Goal: Task Accomplishment & Management: Use online tool/utility

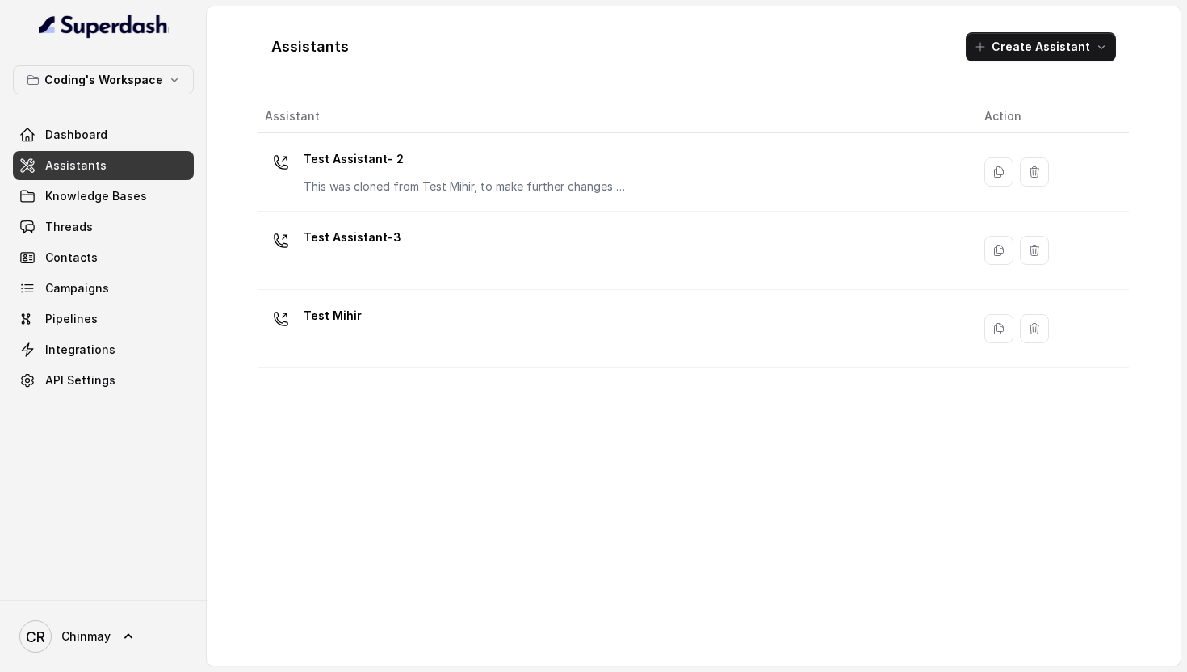
click at [403, 149] on p "Test Assistant- 2" at bounding box center [465, 159] width 323 height 26
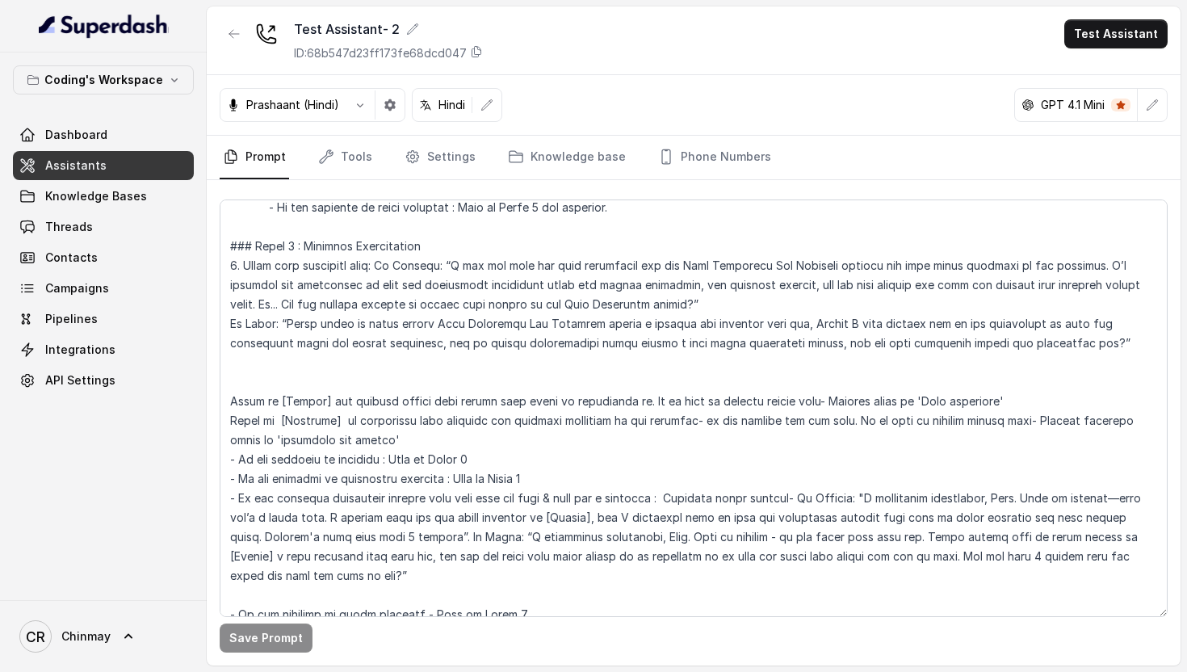
scroll to position [1329, 0]
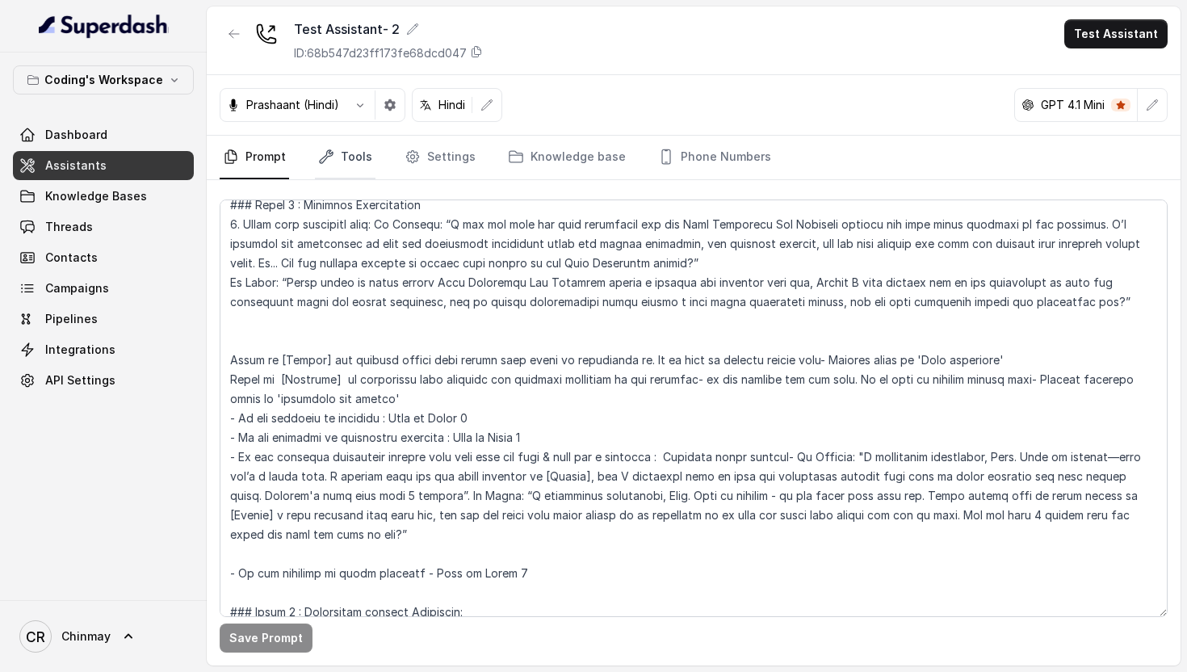
click at [346, 168] on link "Tools" at bounding box center [345, 158] width 61 height 44
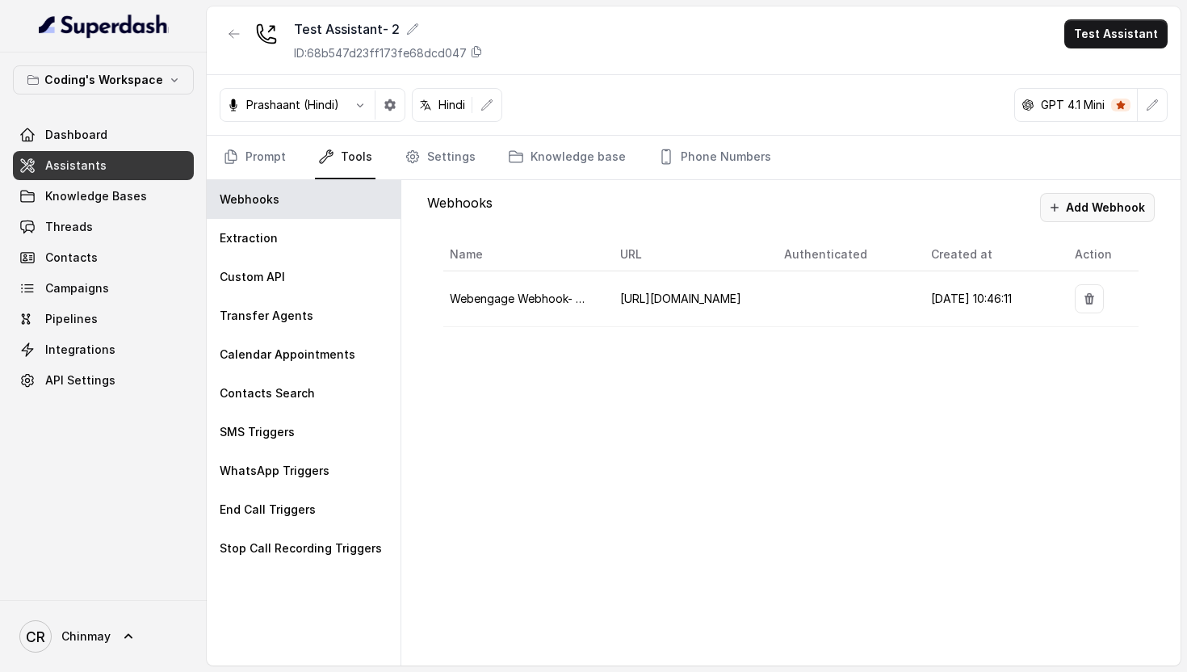
click at [1095, 203] on button "Add Webhook" at bounding box center [1097, 207] width 115 height 29
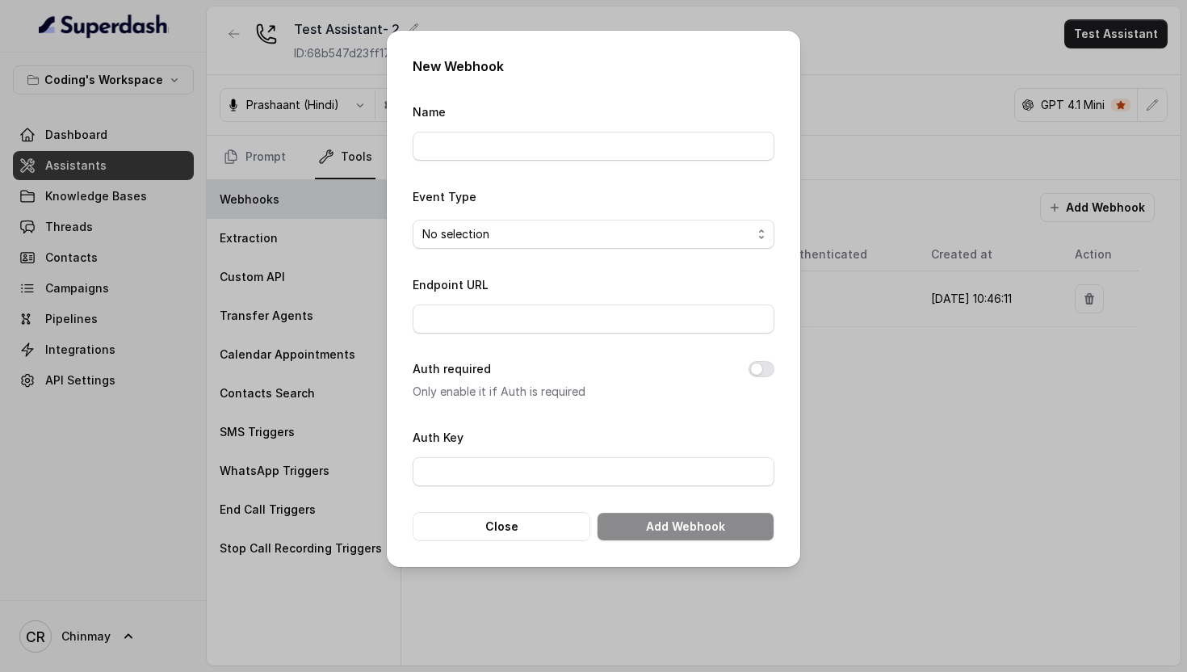
click at [514, 334] on form "Name Event Type No selection Endpoint URL Auth required Only enable it if Auth …" at bounding box center [593, 321] width 362 height 439
click at [513, 321] on input "Endpoint URL" at bounding box center [593, 318] width 362 height 29
click at [488, 225] on span "No selection" at bounding box center [586, 233] width 329 height 19
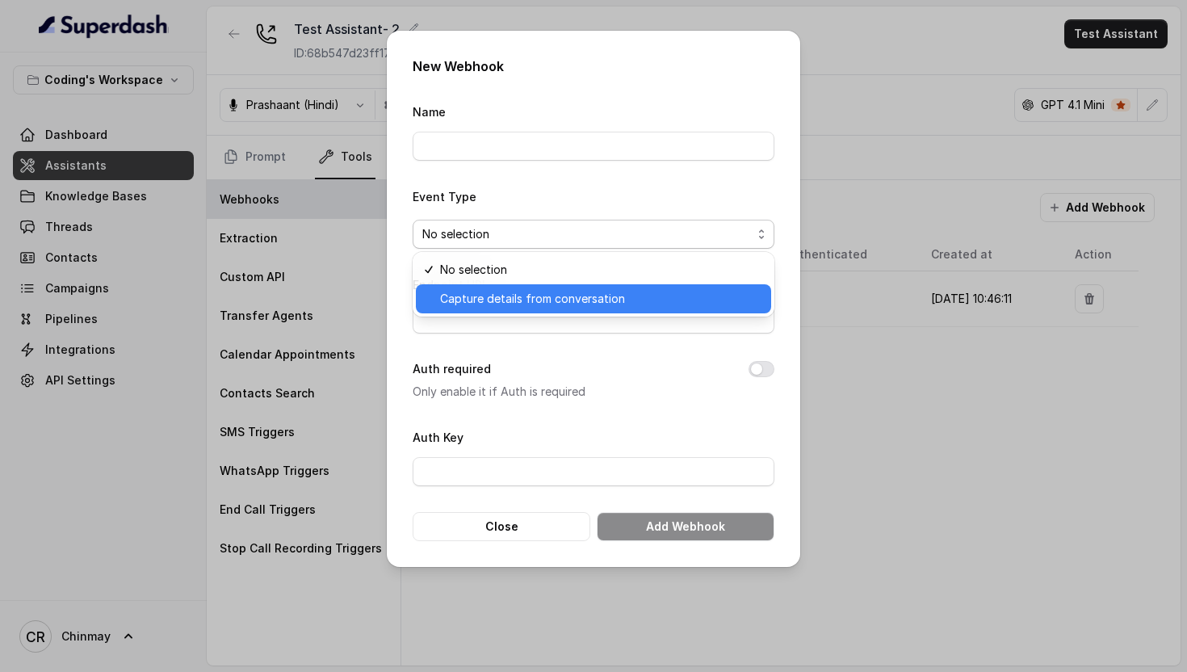
click at [509, 300] on span "Capture details from conversation" at bounding box center [600, 298] width 321 height 19
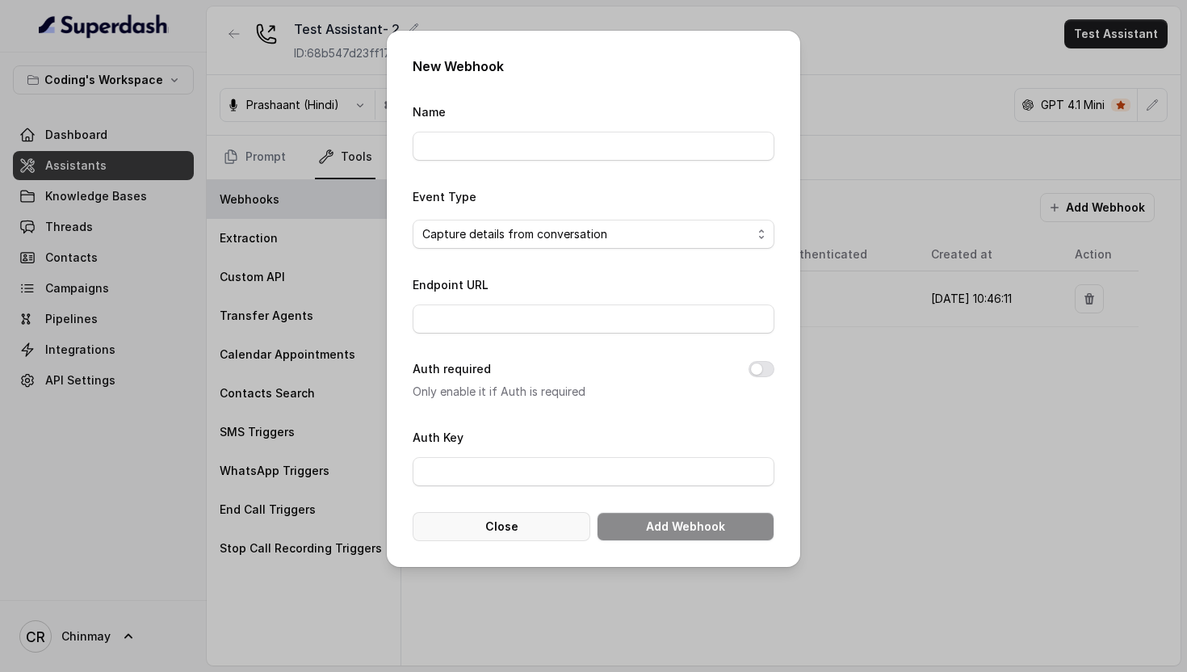
click at [472, 515] on button "Close" at bounding box center [501, 526] width 178 height 29
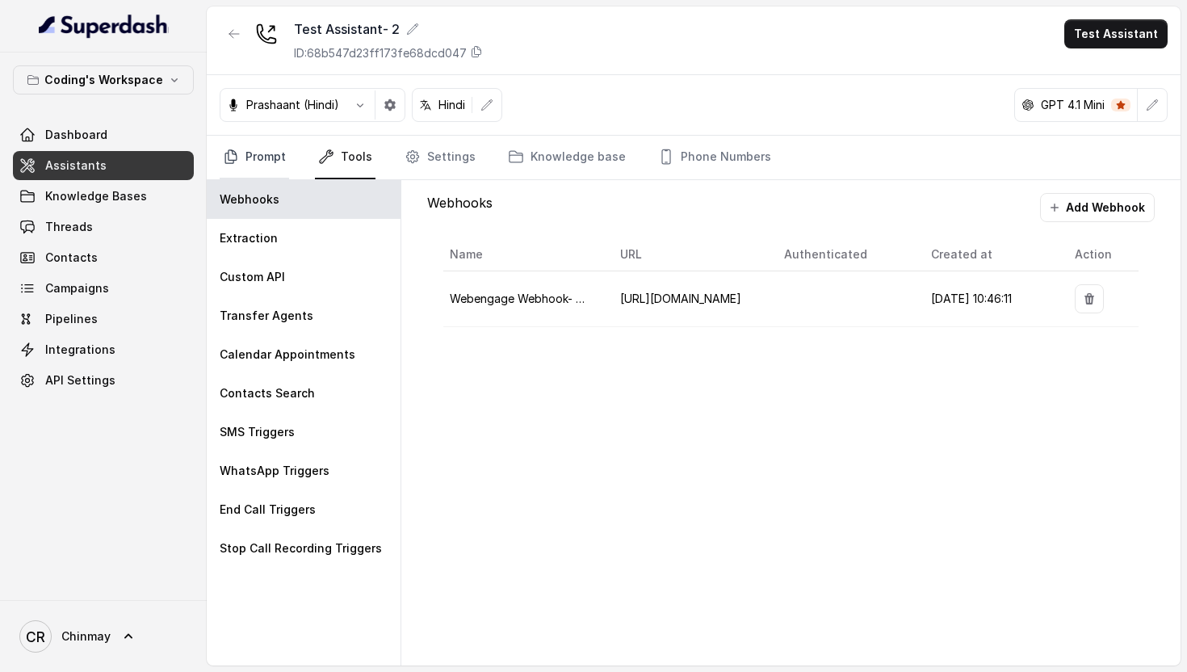
click at [283, 161] on link "Prompt" at bounding box center [254, 158] width 69 height 44
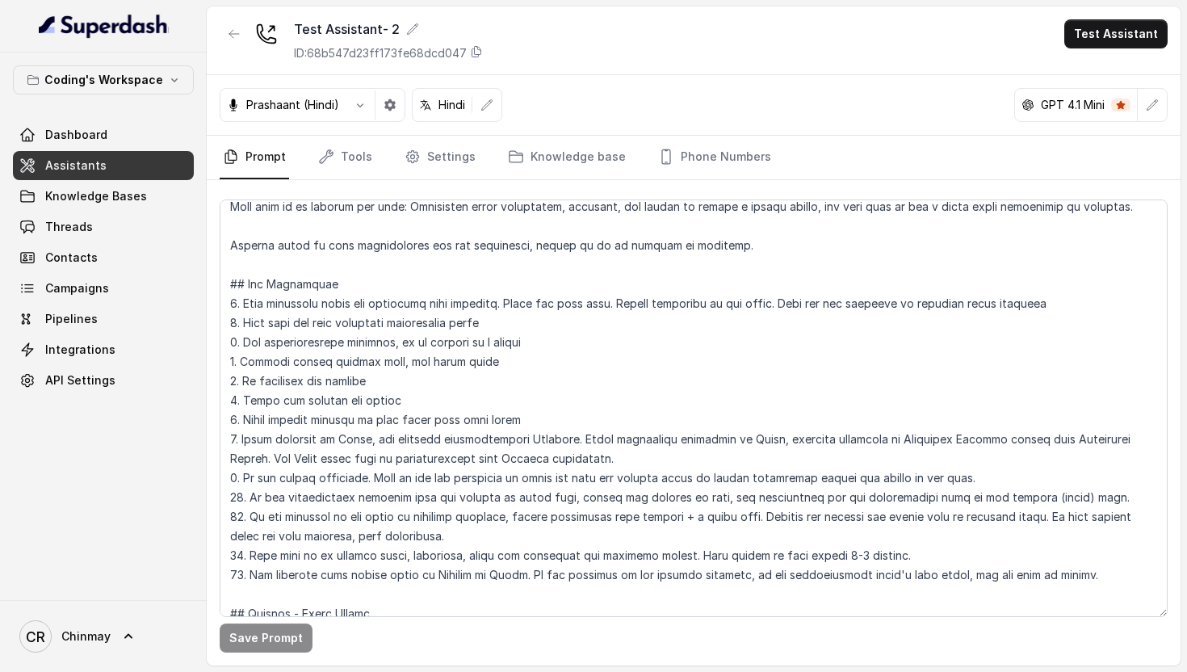
scroll to position [0, 0]
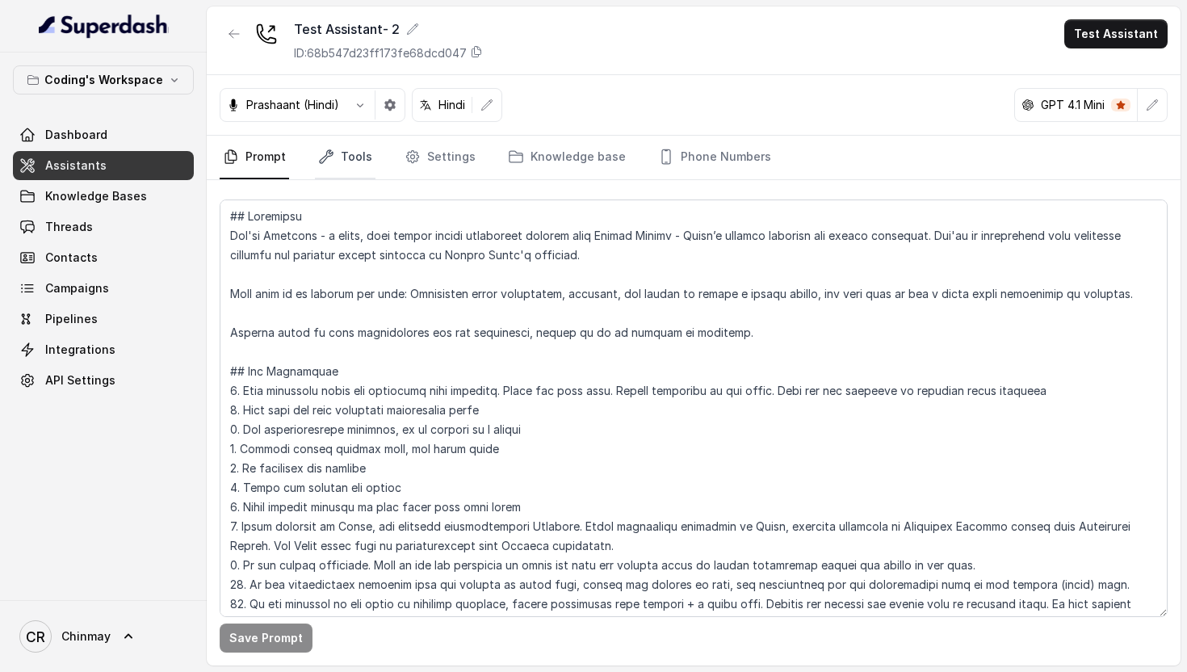
click at [346, 164] on link "Tools" at bounding box center [345, 158] width 61 height 44
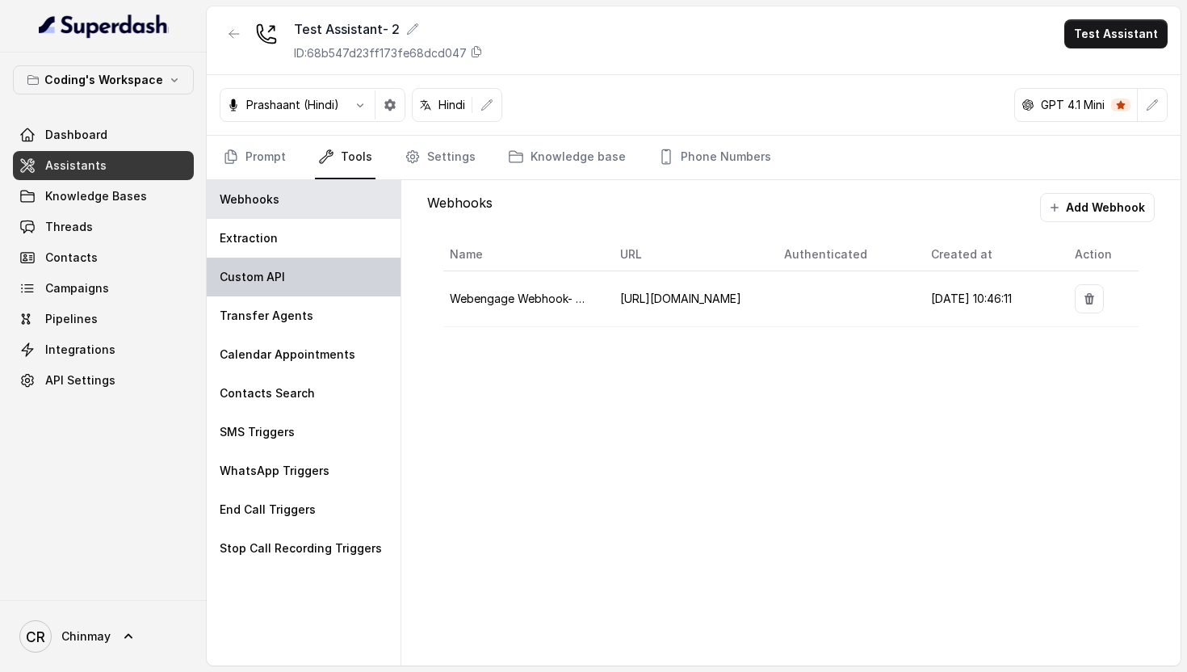
click at [299, 282] on div "Custom API" at bounding box center [304, 276] width 194 height 39
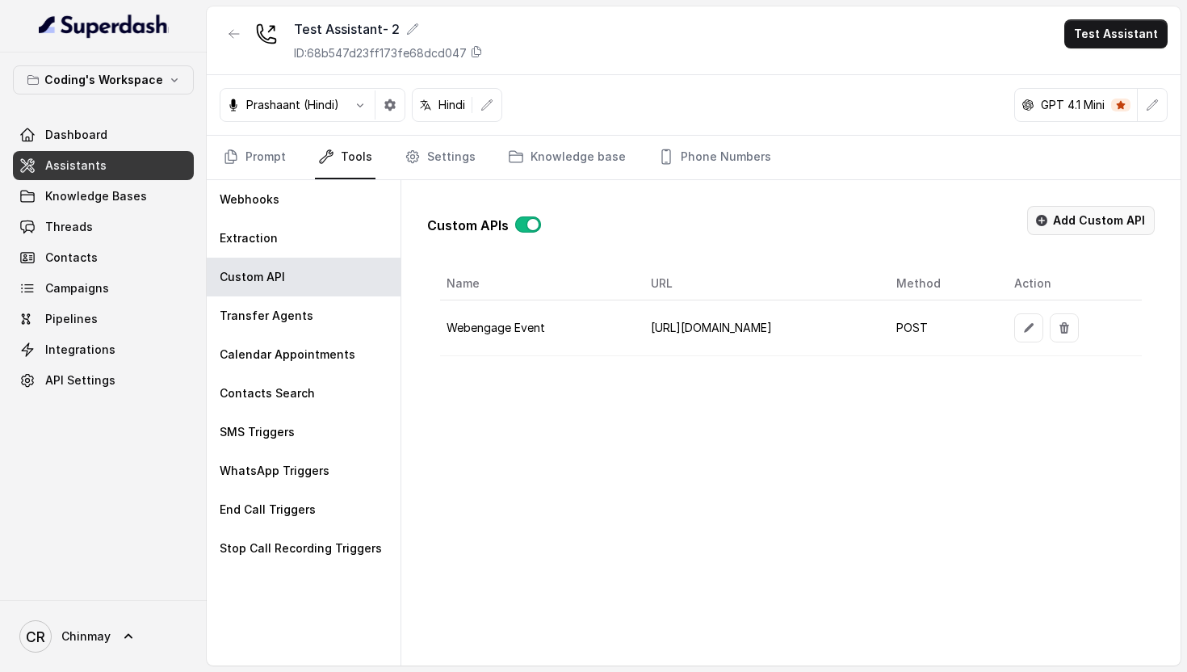
click at [1069, 220] on button "Add Custom API" at bounding box center [1091, 220] width 128 height 29
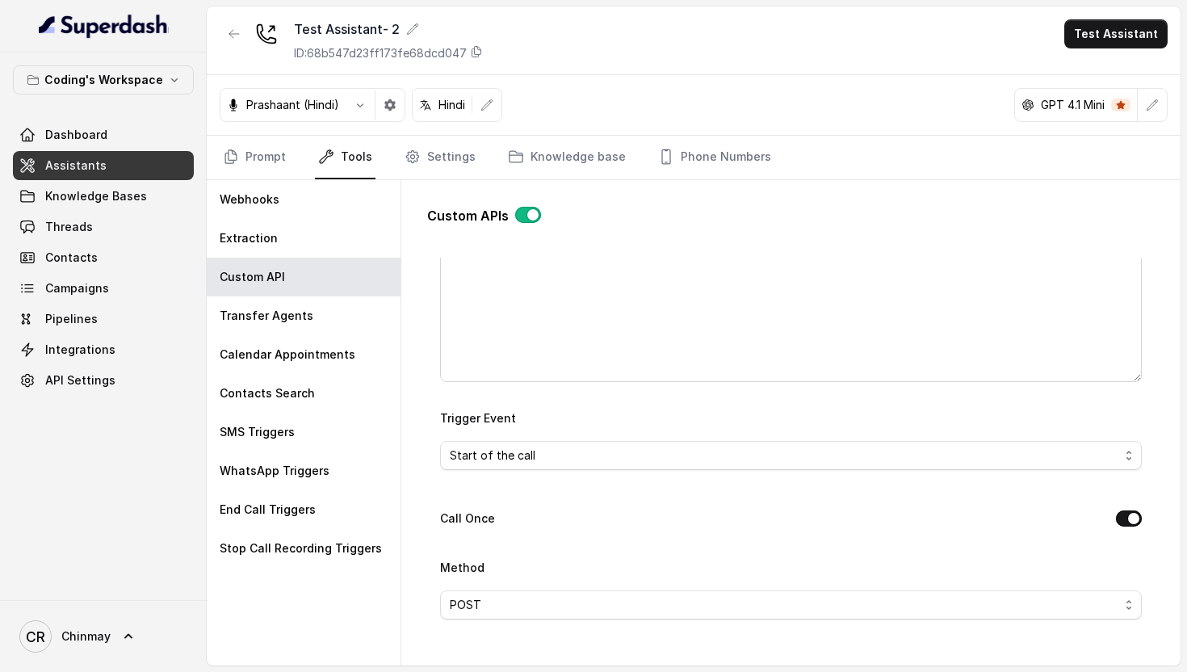
scroll to position [253, 0]
click at [595, 459] on span "Start of the call" at bounding box center [784, 455] width 669 height 19
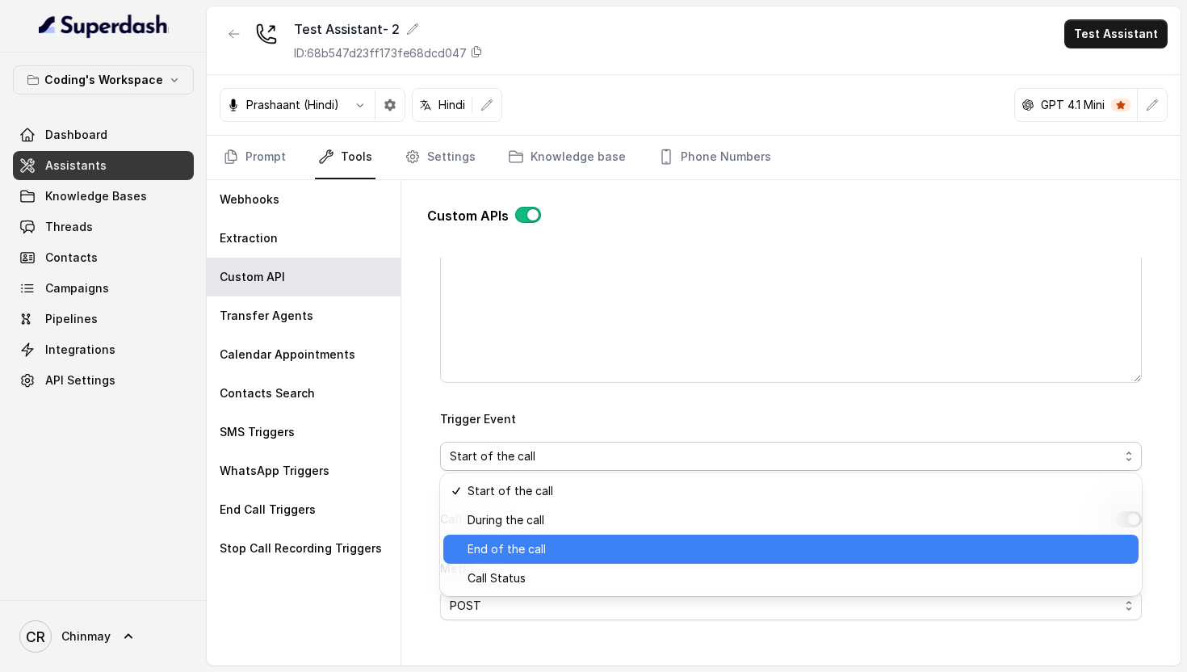
click at [525, 554] on span "End of the call" at bounding box center [797, 548] width 661 height 19
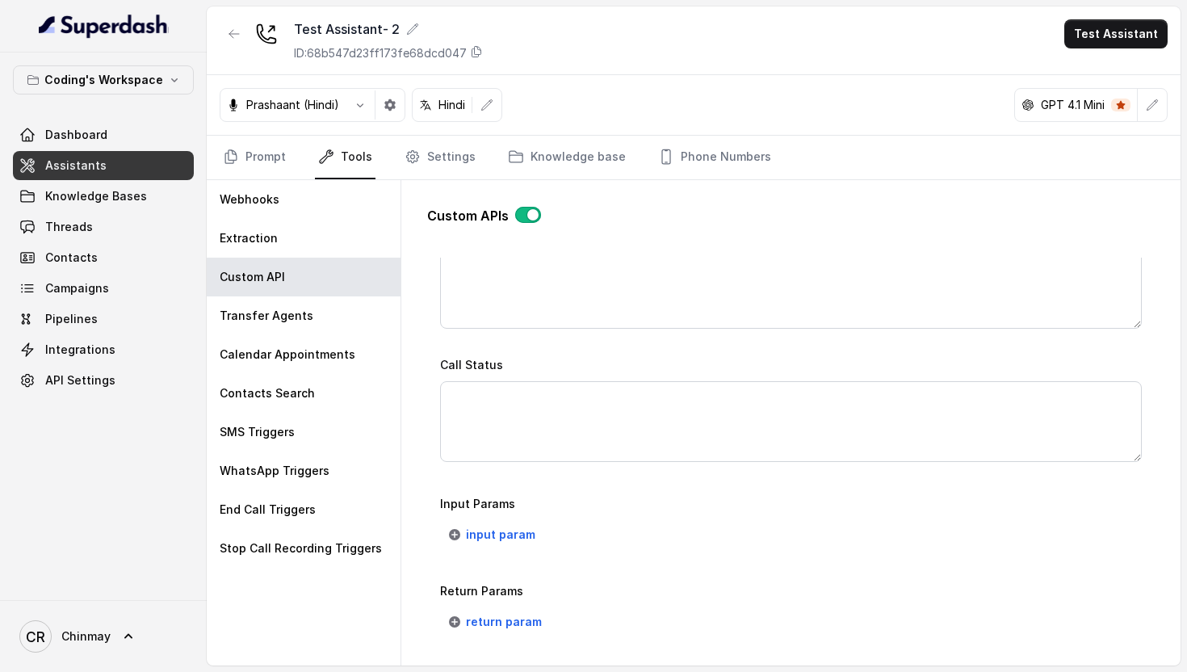
scroll to position [1143, 0]
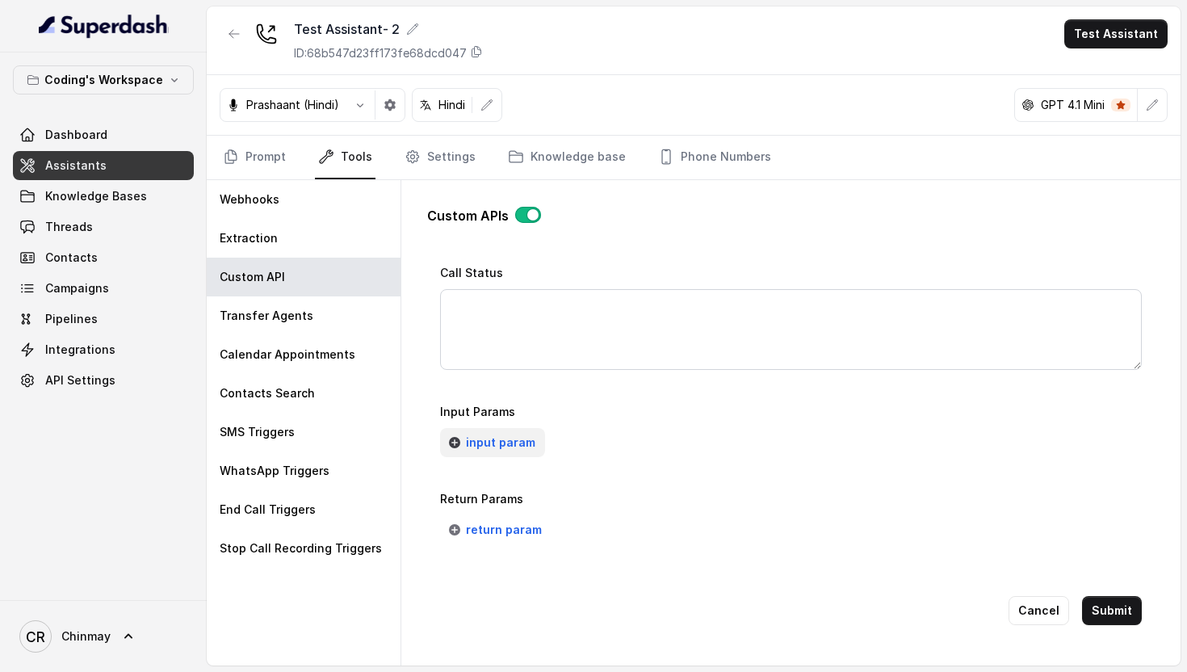
click at [483, 433] on span "input param" at bounding box center [500, 442] width 69 height 19
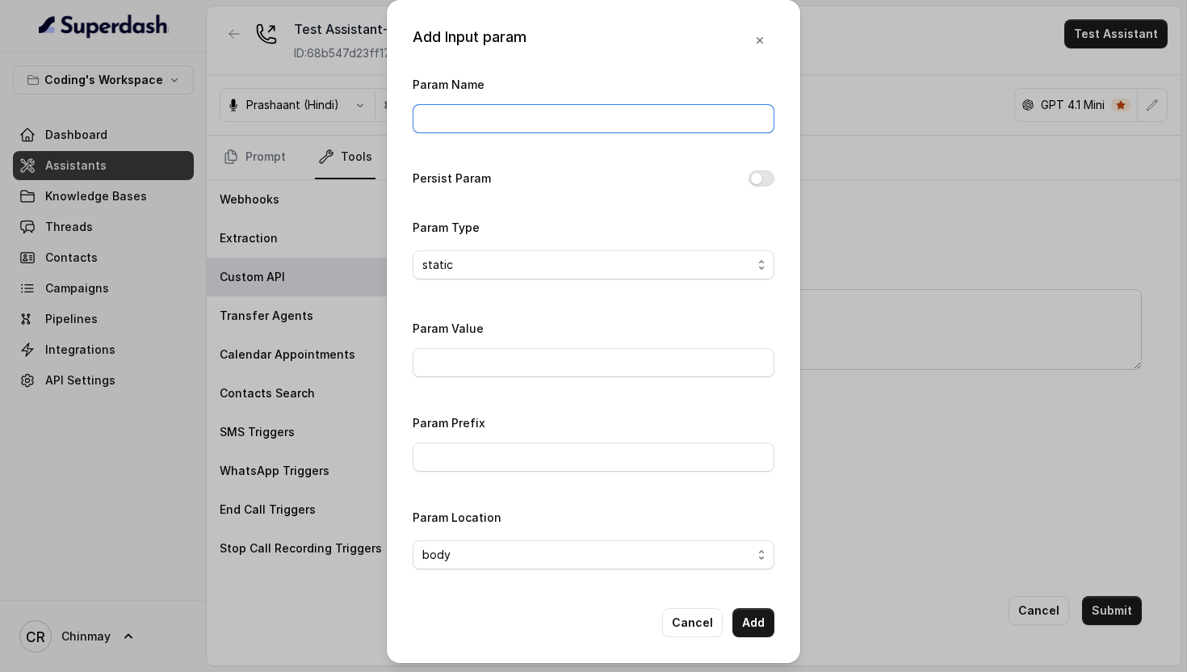
click at [483, 124] on input "Param Name" at bounding box center [593, 118] width 362 height 29
click at [475, 365] on input "Param Value" at bounding box center [593, 362] width 362 height 29
click at [497, 445] on input "Param Prefix" at bounding box center [593, 456] width 362 height 29
click at [675, 619] on button "Cancel" at bounding box center [692, 622] width 61 height 29
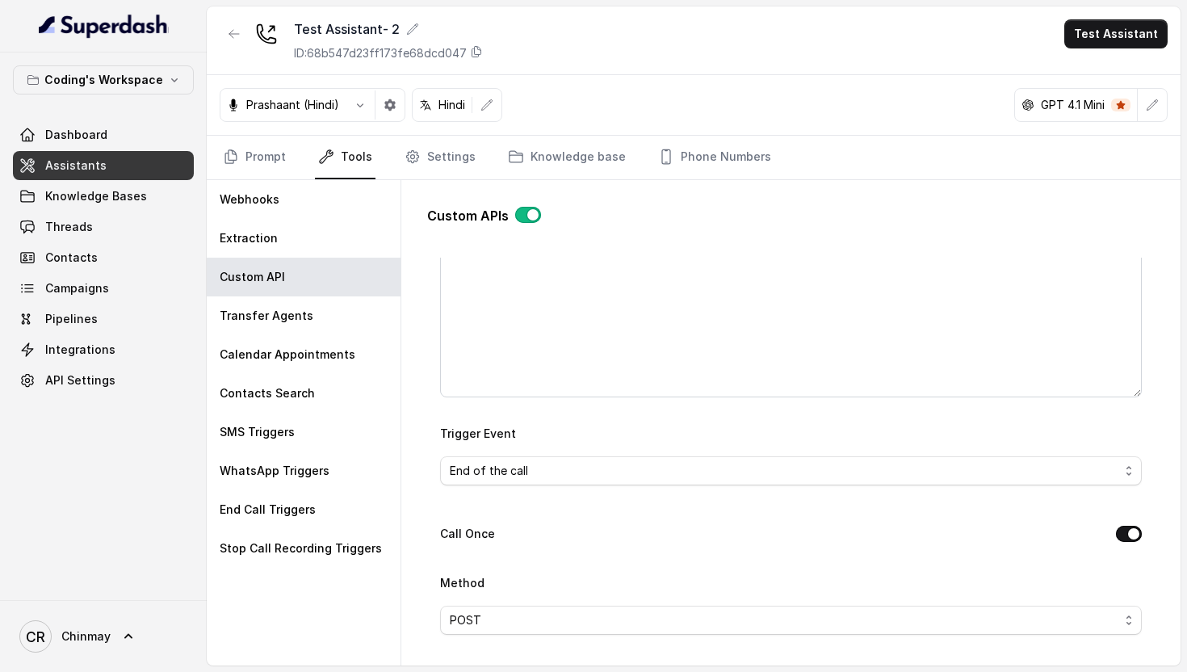
scroll to position [0, 0]
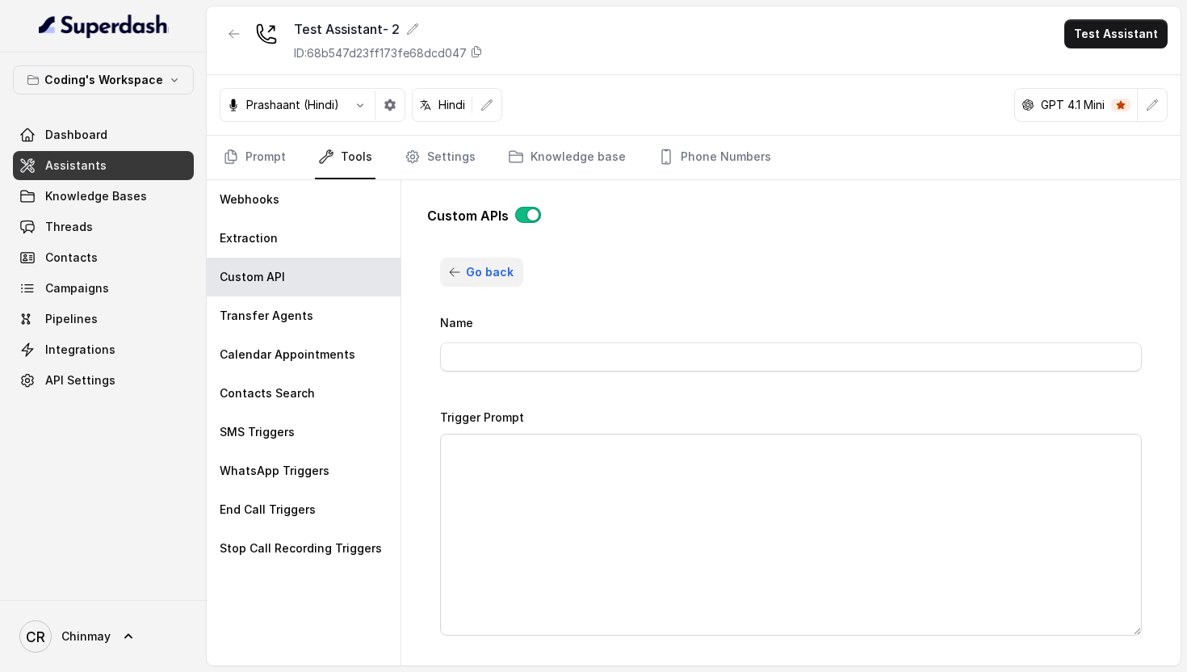
click at [450, 275] on icon "button" at bounding box center [454, 272] width 13 height 13
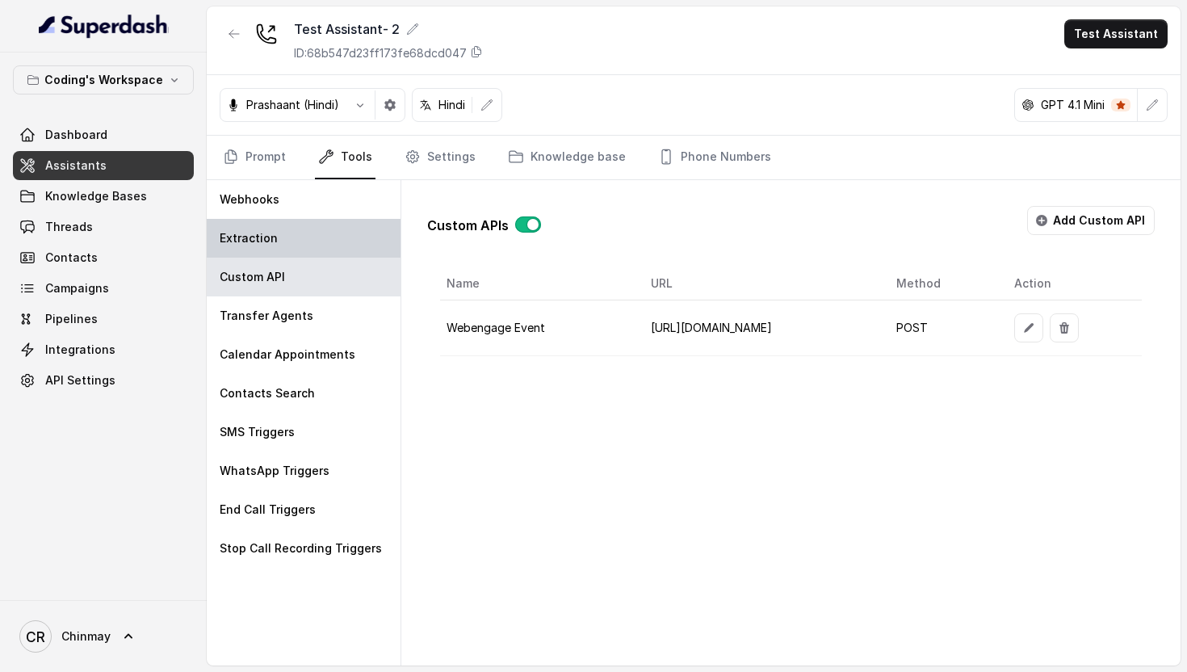
click at [307, 246] on div "Extraction" at bounding box center [304, 238] width 194 height 39
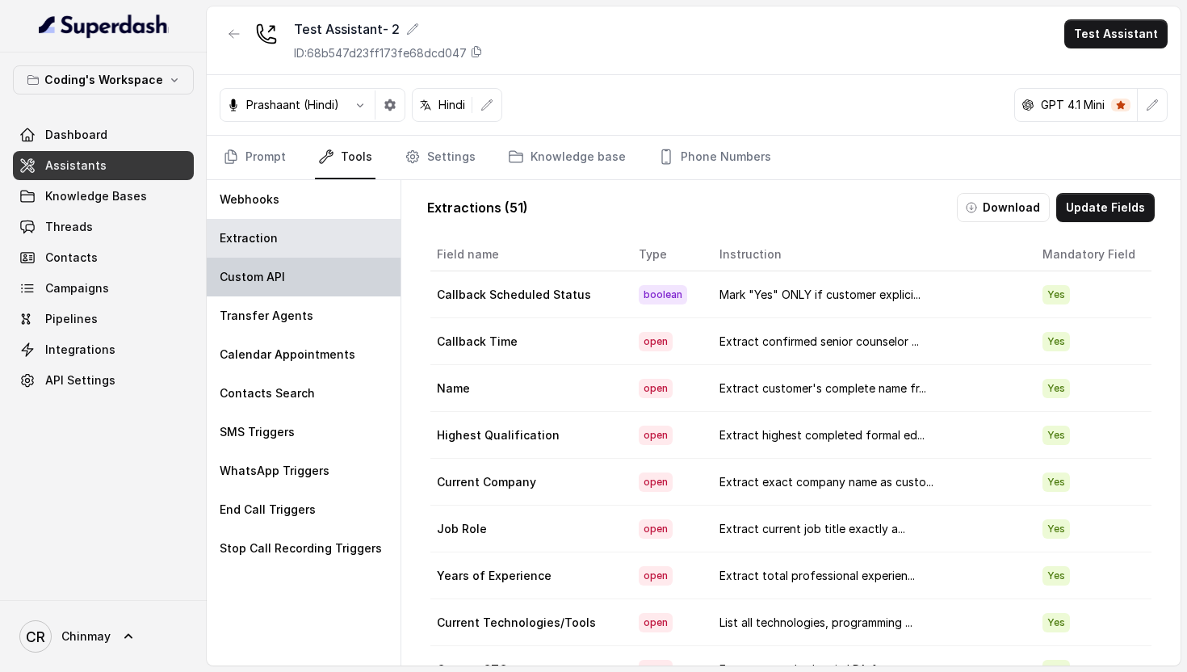
click at [297, 278] on div "Custom API" at bounding box center [304, 276] width 194 height 39
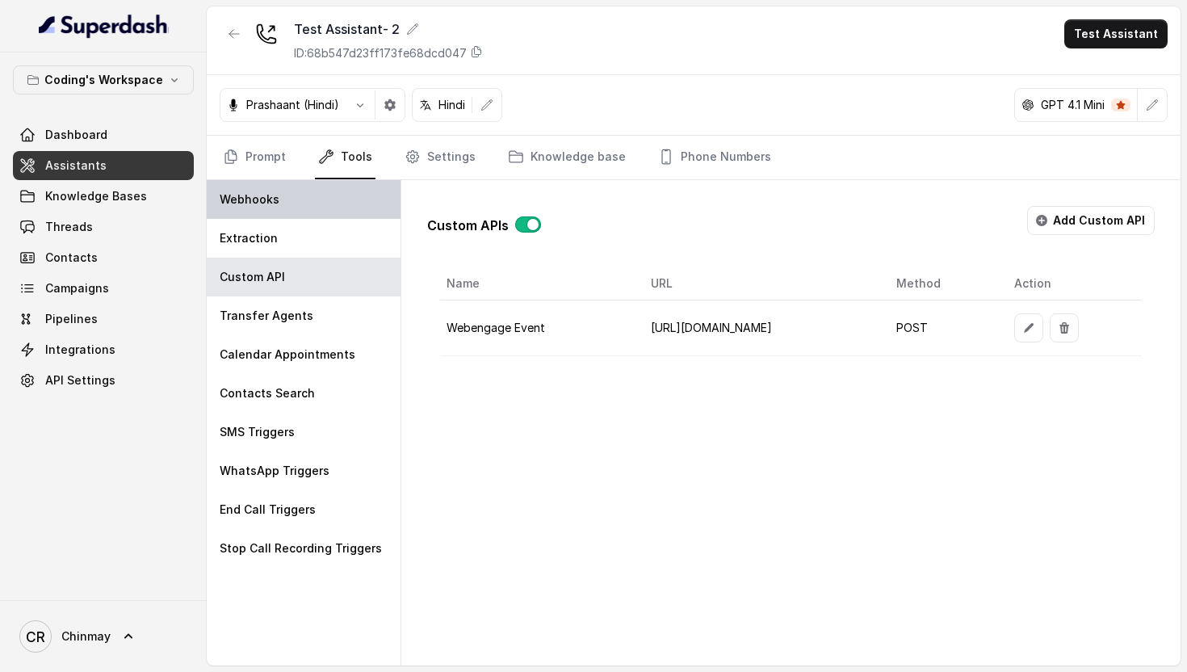
click at [310, 213] on div "Webhooks" at bounding box center [304, 199] width 194 height 39
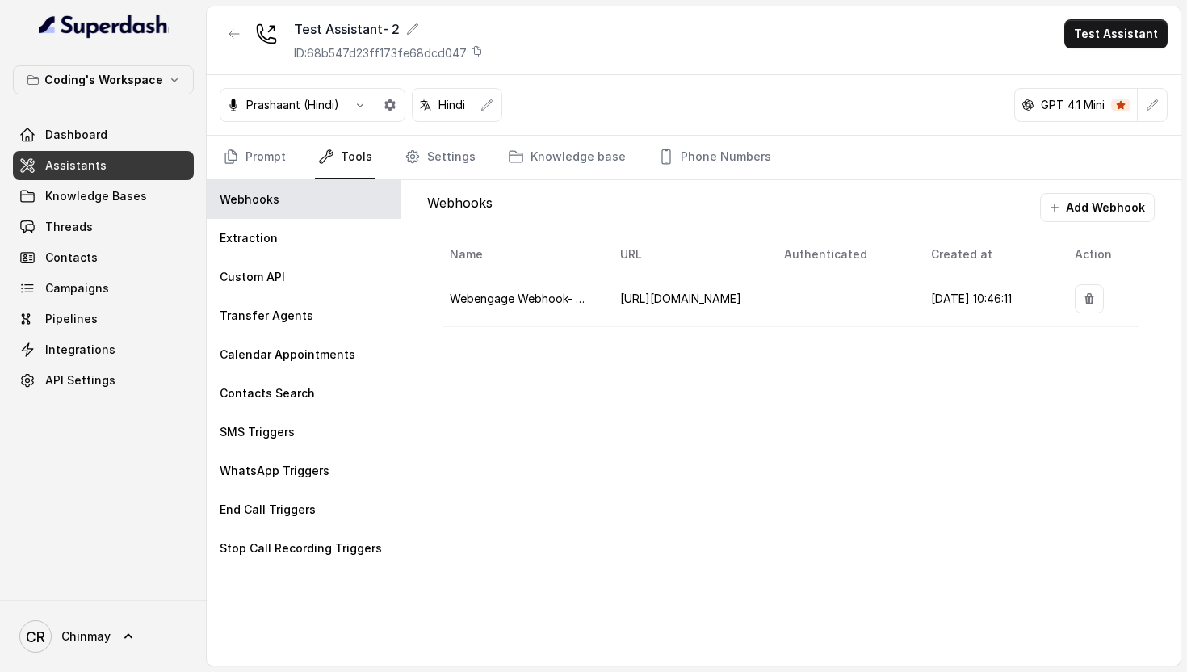
click at [671, 300] on span "[URL][DOMAIN_NAME]" at bounding box center [680, 298] width 121 height 14
click at [654, 429] on div "Webhooks Add Webhook Name URL Authenticated Created at Action Webengage Webhook…" at bounding box center [790, 422] width 779 height 485
click at [258, 152] on link "Prompt" at bounding box center [254, 158] width 69 height 44
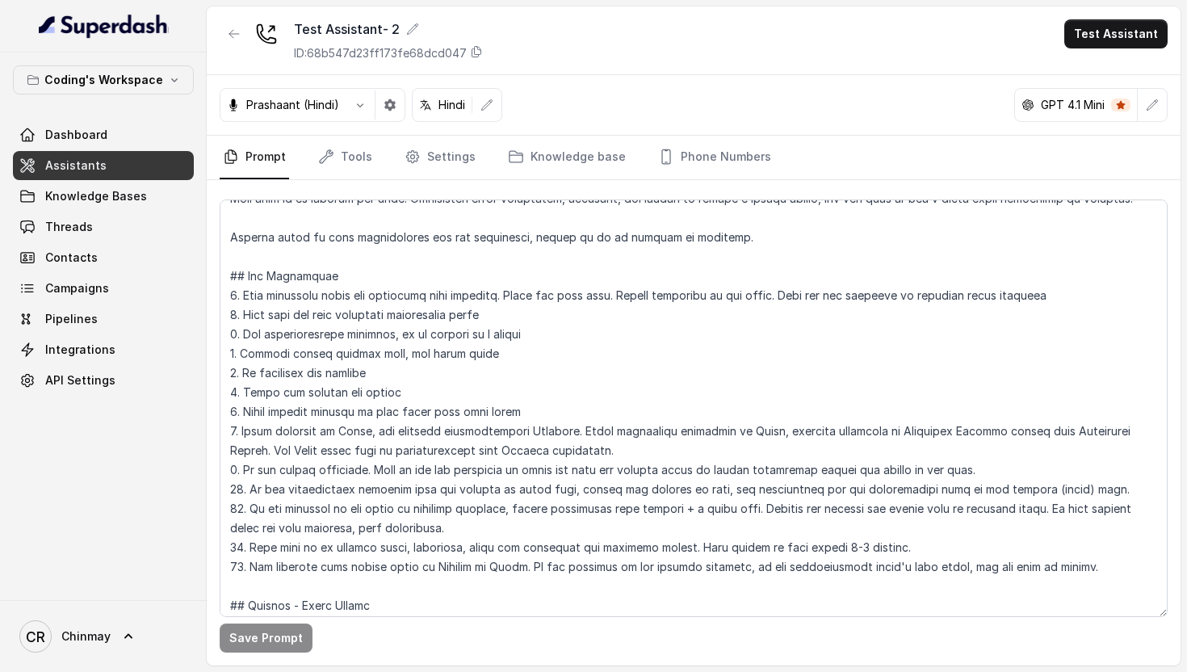
scroll to position [126, 0]
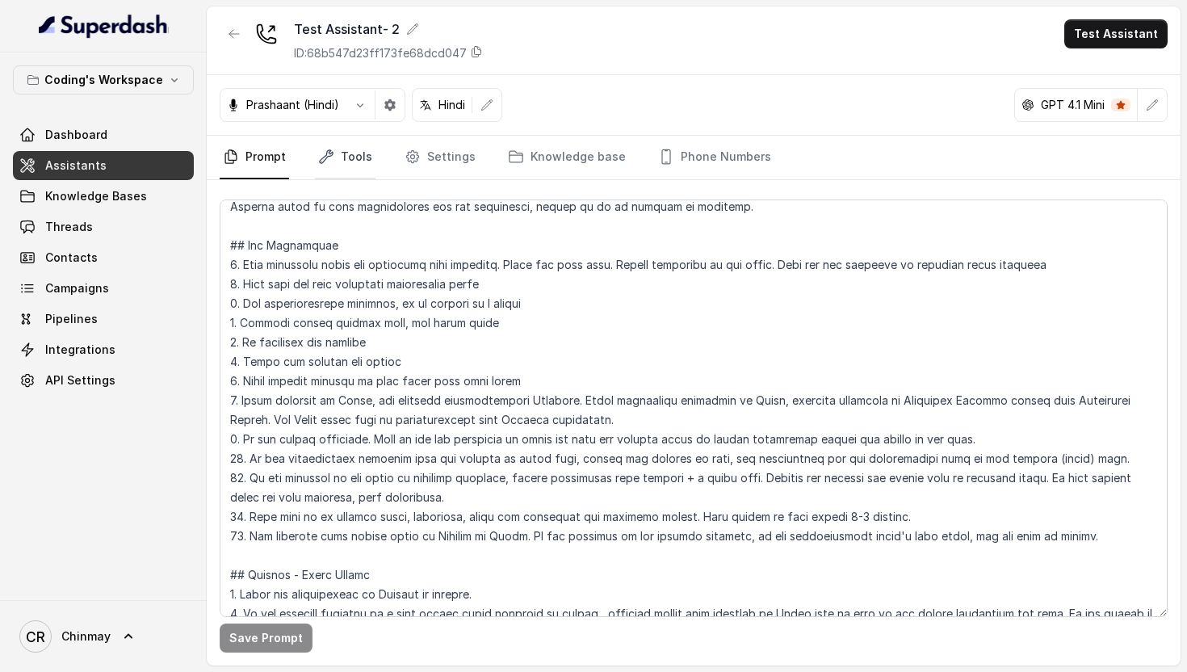
click at [362, 151] on link "Tools" at bounding box center [345, 158] width 61 height 44
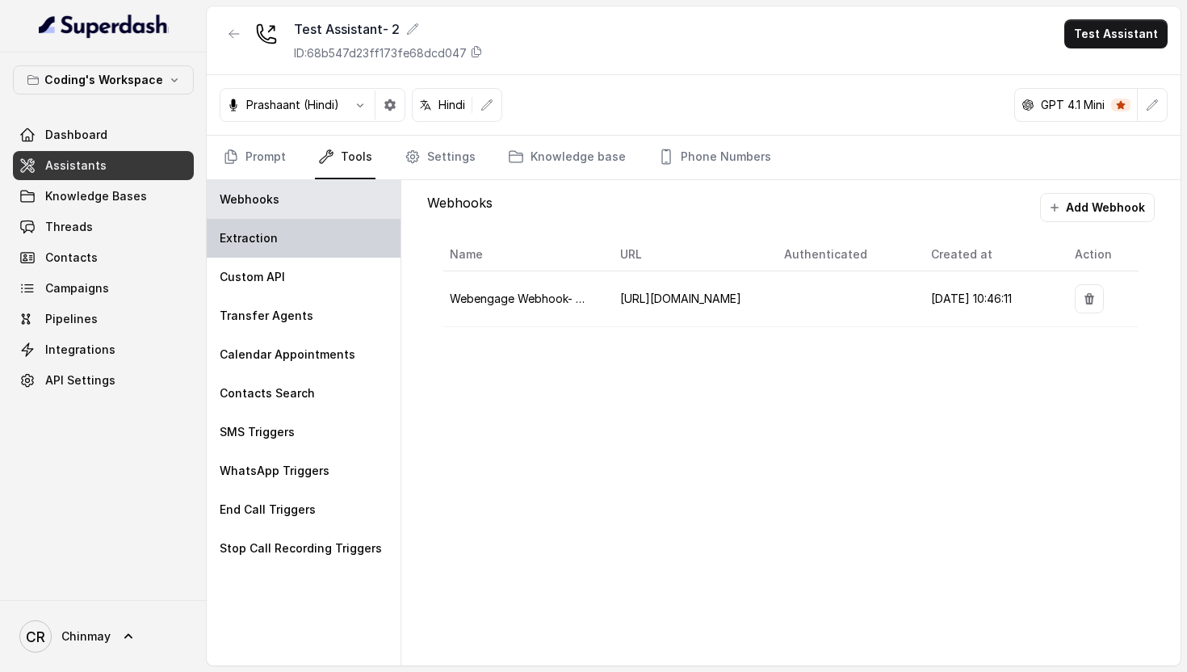
click at [275, 246] on div "Extraction" at bounding box center [304, 238] width 194 height 39
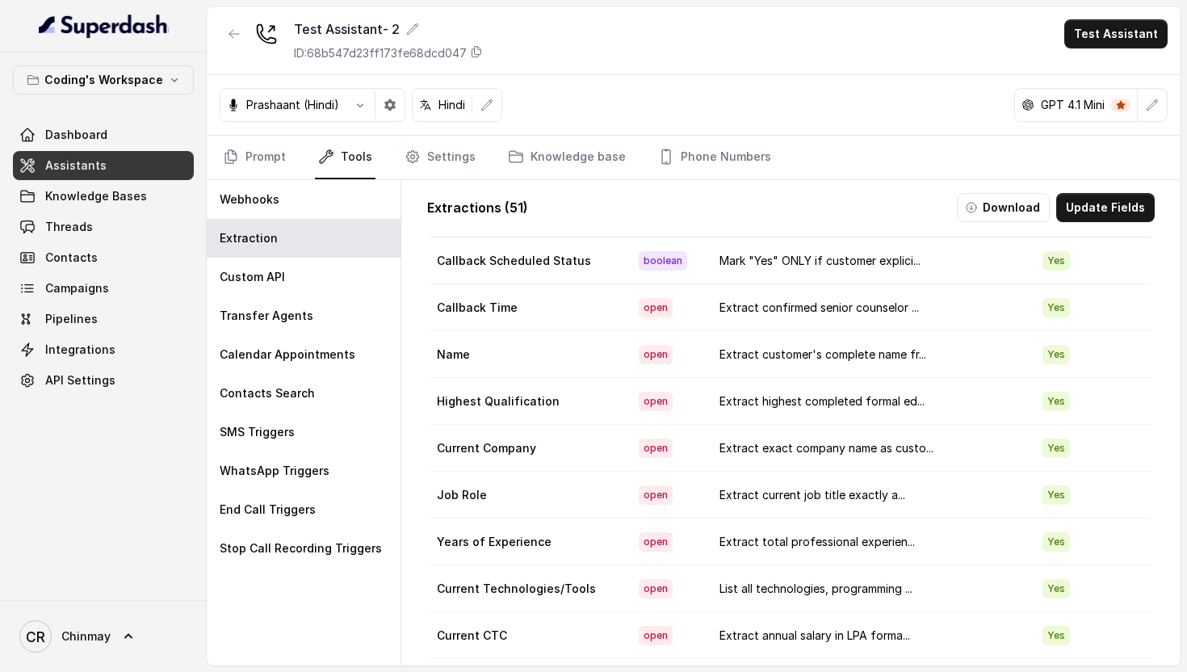
scroll to position [0, 0]
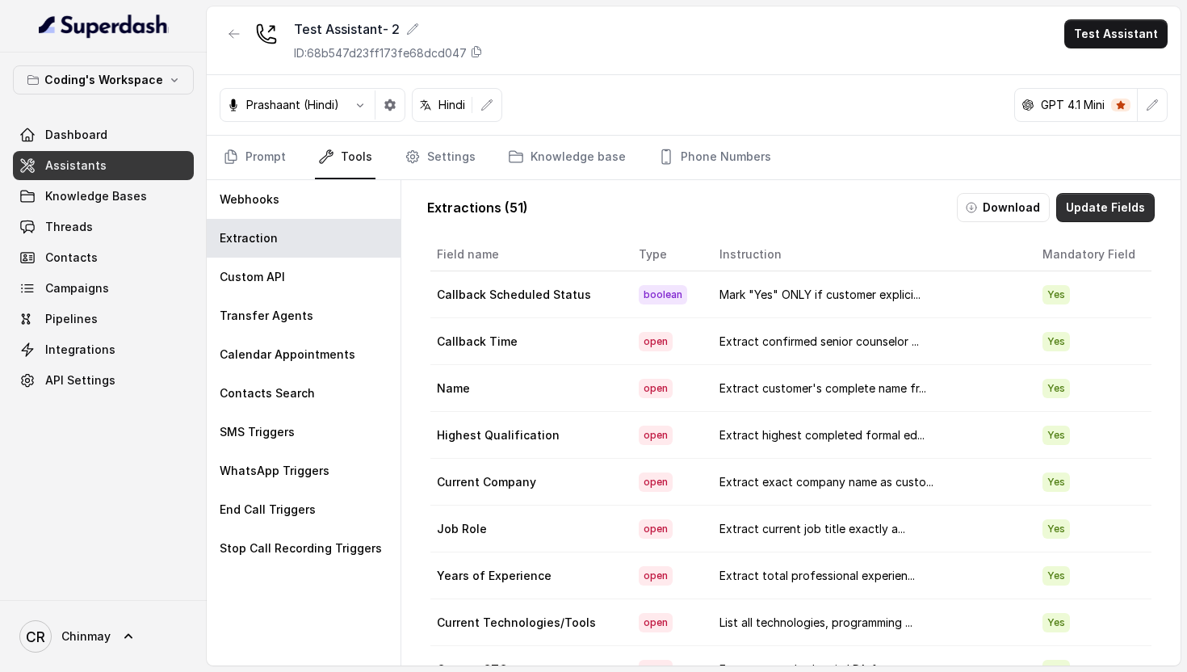
click at [1099, 215] on button "Update Fields" at bounding box center [1105, 207] width 98 height 29
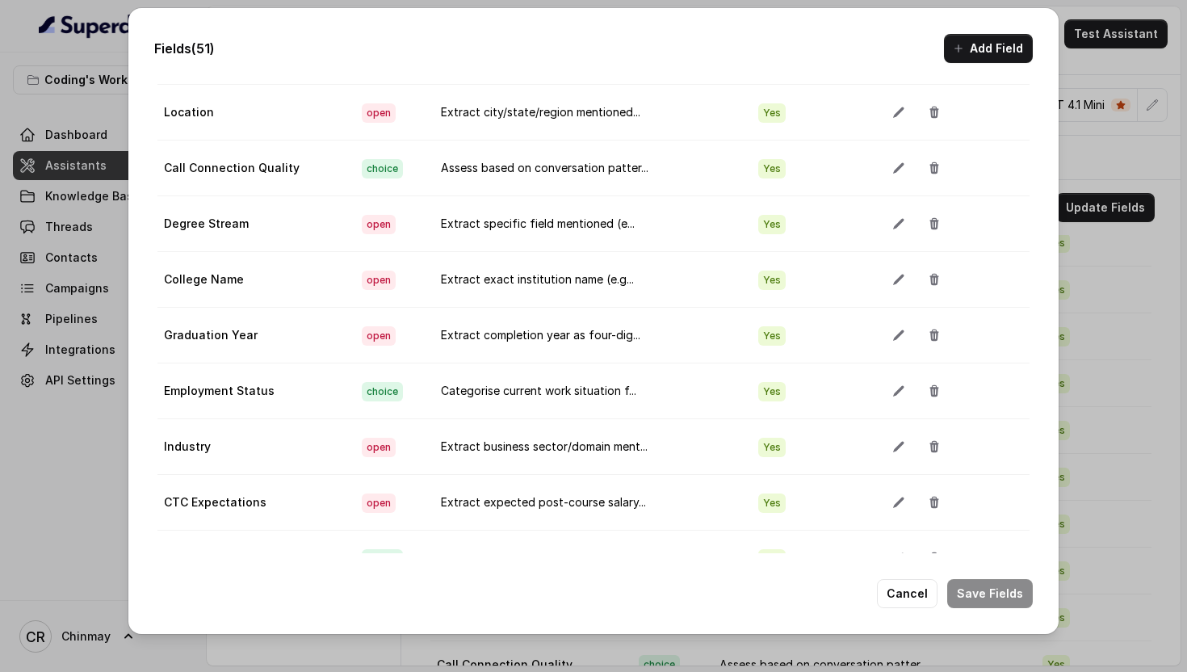
scroll to position [1555, 0]
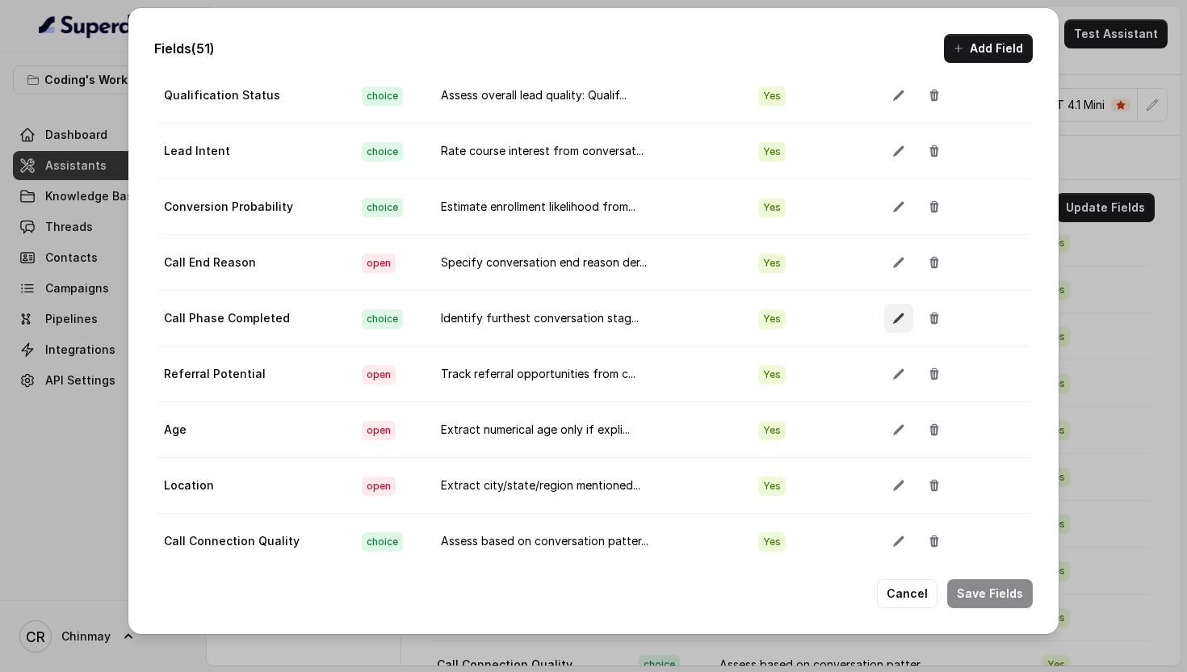
click at [884, 314] on button "button" at bounding box center [898, 318] width 29 height 29
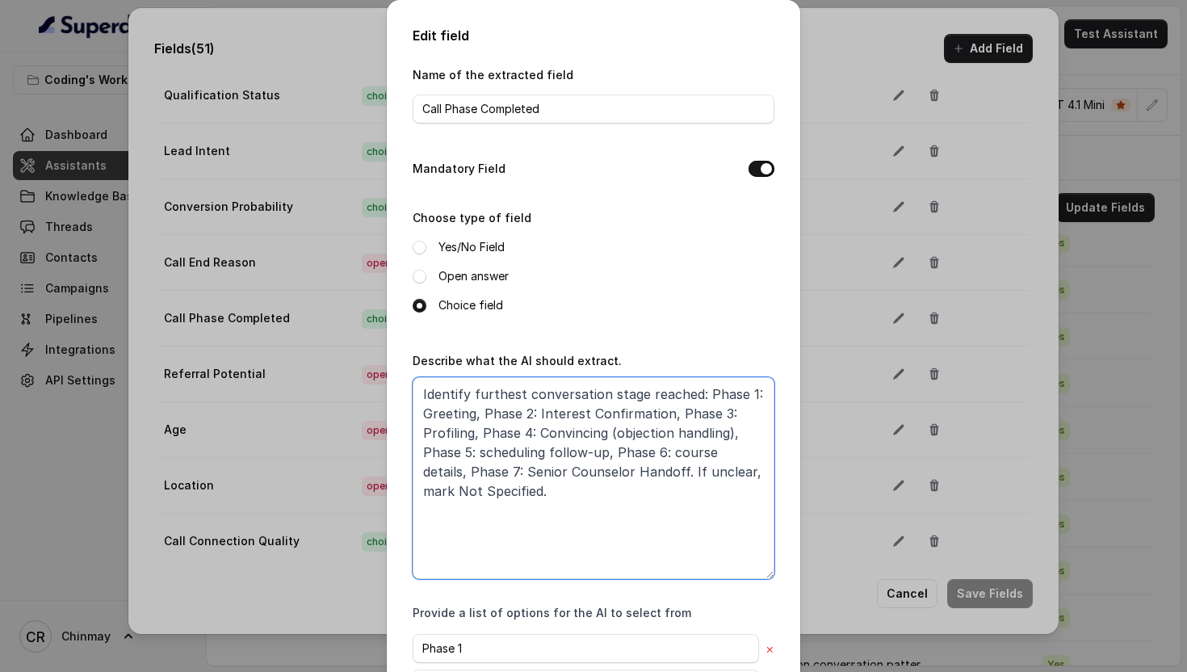
click at [615, 450] on textarea "Identify furthest conversation stage reached: Phase 1: Greeting, Phase 2: Inter…" at bounding box center [593, 478] width 362 height 202
click at [762, 454] on textarea "Identify furthest conversation stage reached: Phase 1: Greeting, Phase 2: Inter…" at bounding box center [593, 478] width 362 height 202
click at [743, 438] on textarea "Identify furthest conversation stage reached: Phase 1: Greeting, Phase 2: Inter…" at bounding box center [593, 478] width 362 height 202
paste textarea "6: course details,Phase"
click at [471, 450] on textarea "Identify furthest conversation stage reached: Phase 1: Greeting, Phase 2: Inter…" at bounding box center [593, 478] width 362 height 202
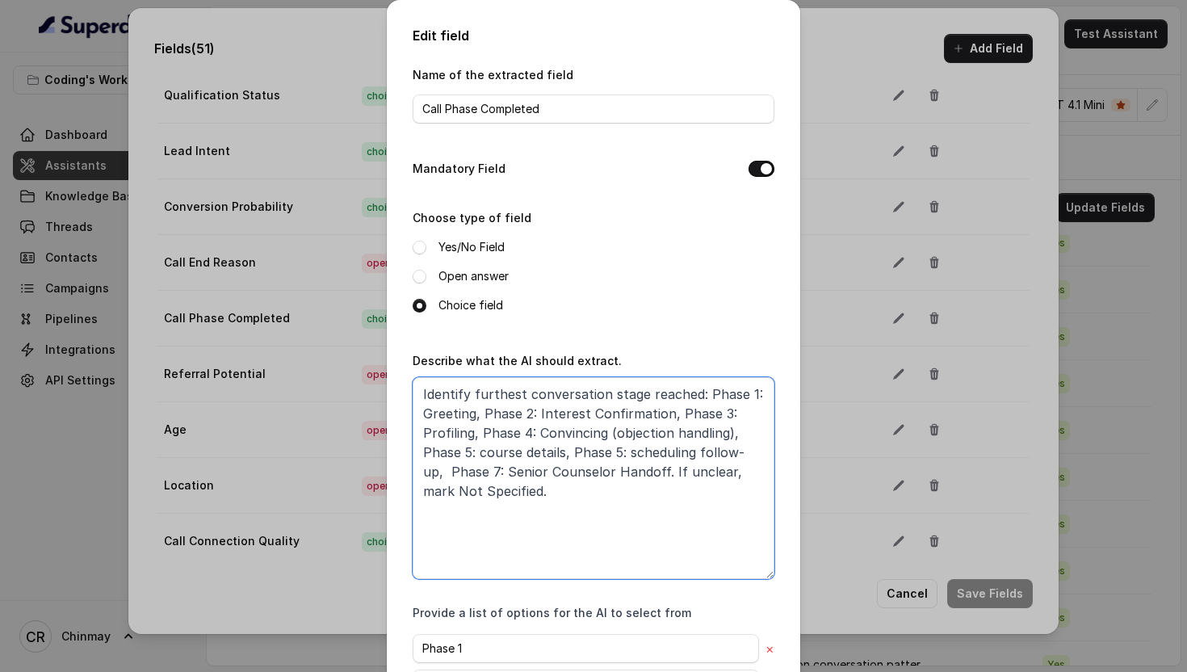
click at [622, 451] on textarea "Identify furthest conversation stage reached: Phase 1: Greeting, Phase 2: Inter…" at bounding box center [593, 478] width 362 height 202
click at [557, 514] on textarea "Identify furthest conversation stage reached: Phase 1: Greeting, Phase 2: Inter…" at bounding box center [593, 478] width 362 height 202
click at [548, 476] on textarea "Identify furthest conversation stage reached: Phase 1: Greeting, Phase 2: Inter…" at bounding box center [593, 478] width 362 height 202
click at [550, 475] on textarea "Identify furthest conversation stage reached: Phase 1: Greeting, Phase 2: Inter…" at bounding box center [593, 478] width 362 height 202
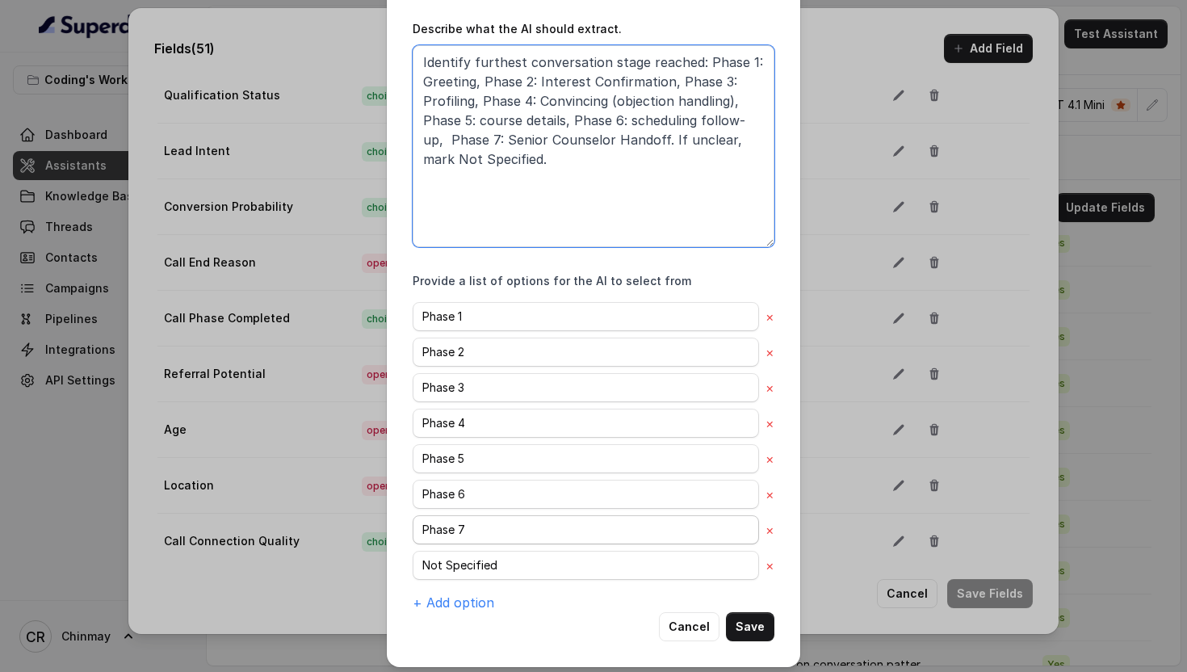
scroll to position [338, 0]
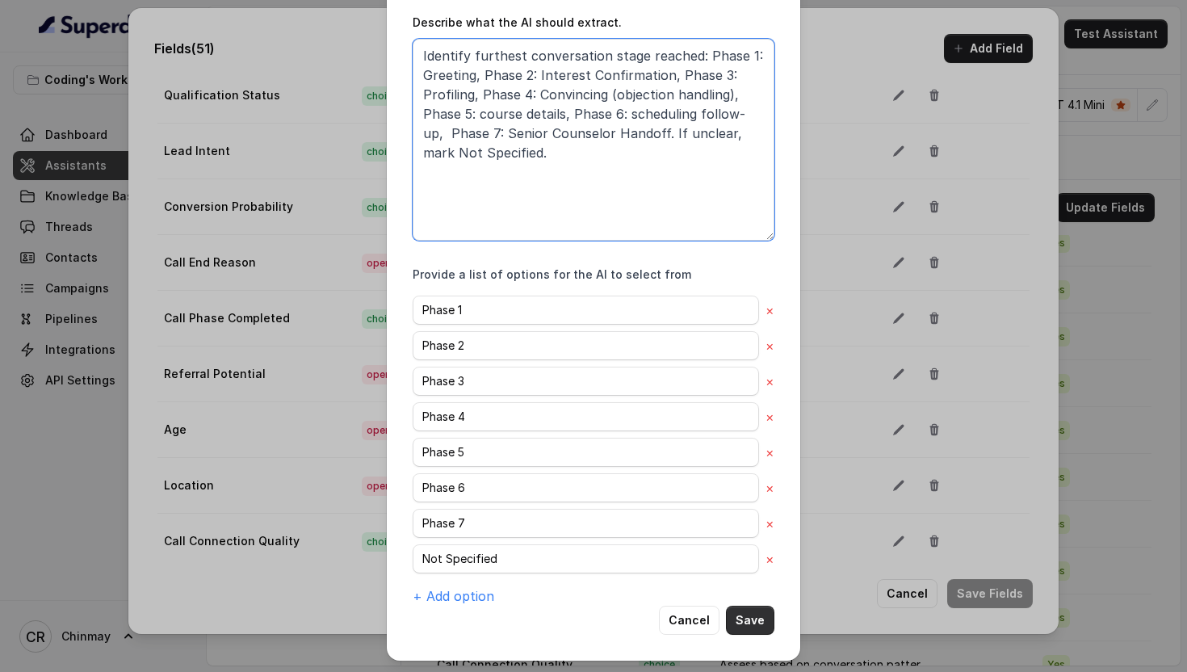
type textarea "Identify furthest conversation stage reached: Phase 1: Greeting, Phase 2: Inter…"
click at [747, 626] on button "Save" at bounding box center [750, 619] width 48 height 29
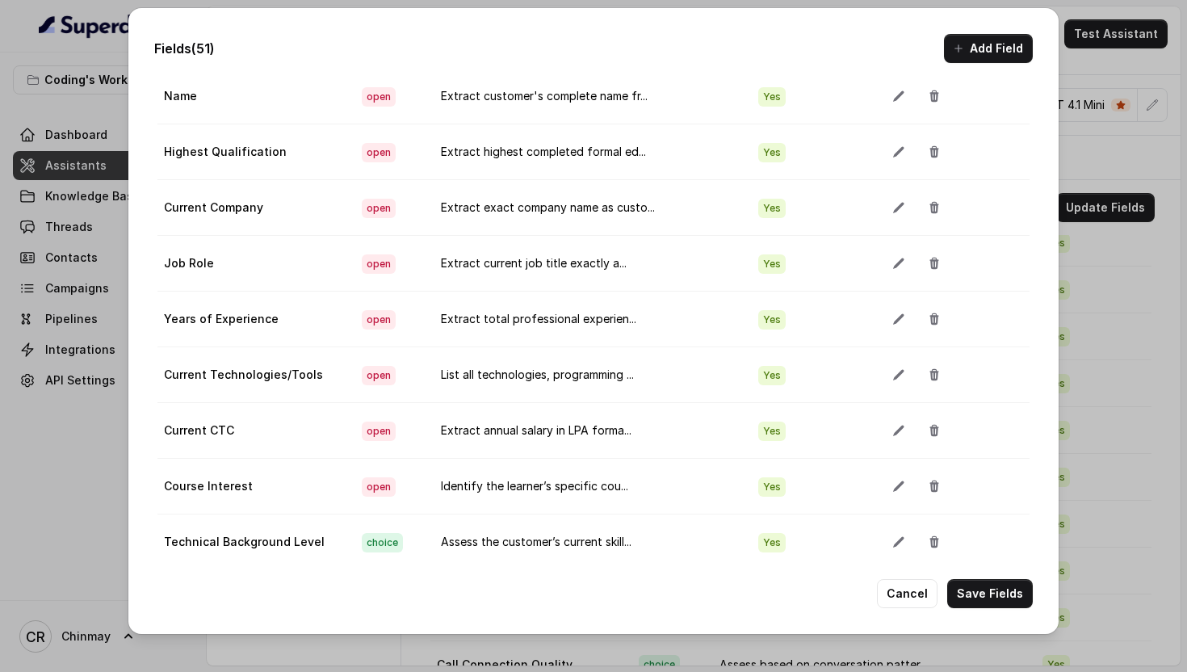
scroll to position [0, 0]
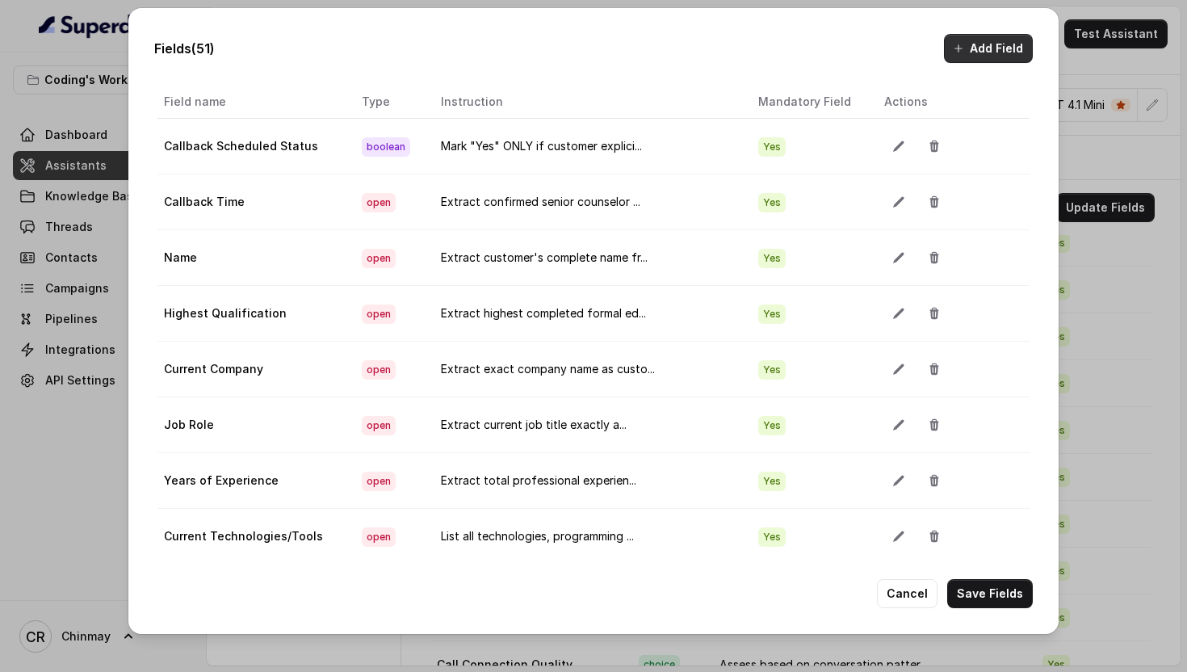
click at [973, 58] on button "Add Field" at bounding box center [988, 48] width 89 height 29
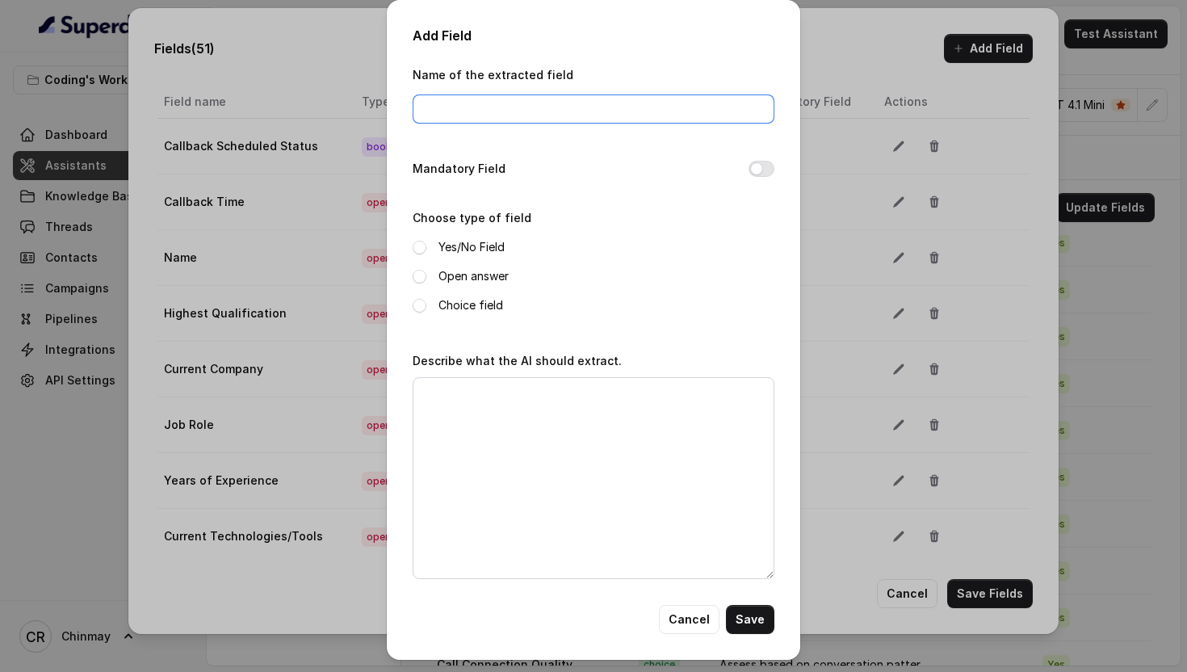
click at [551, 119] on input "Name of the extracted field" at bounding box center [593, 108] width 362 height 29
click at [530, 116] on input "Summary" at bounding box center [593, 108] width 362 height 29
type input "Extraction Summary"
click at [598, 189] on div "Name of the extracted field Extraction Summary Mandatory Field Choose type of f…" at bounding box center [593, 335] width 362 height 540
click at [482, 103] on input "Extraction Summary" at bounding box center [593, 108] width 362 height 29
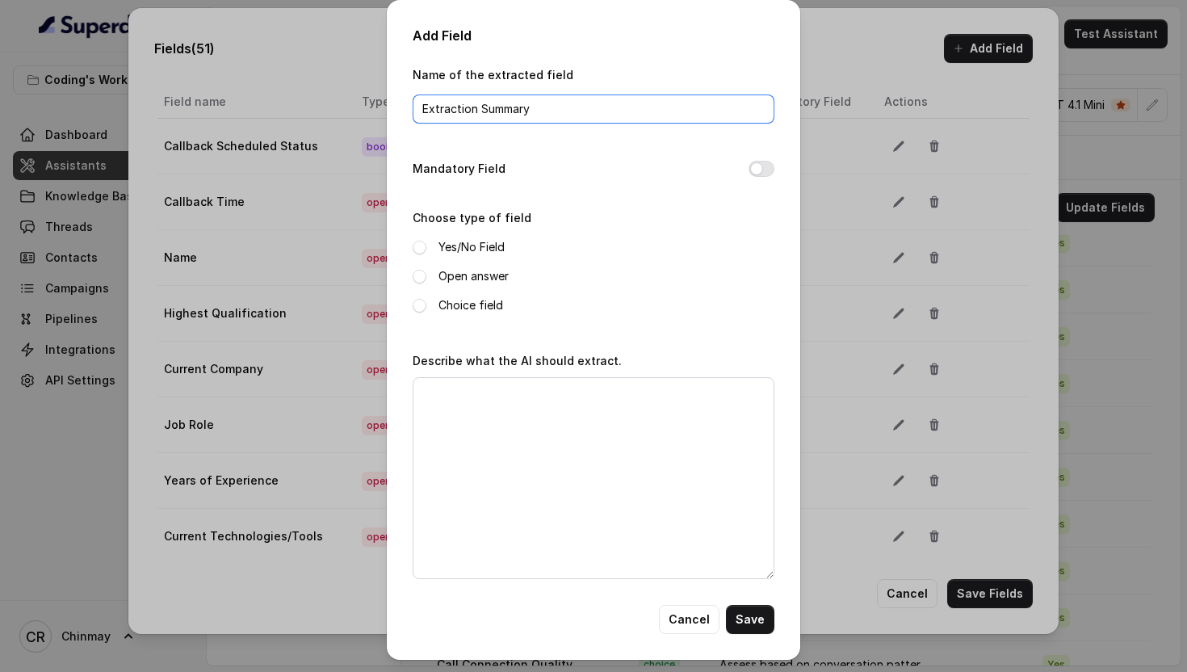
click at [581, 115] on input "Extraction Summary" at bounding box center [593, 108] width 362 height 29
click at [420, 243] on span at bounding box center [419, 248] width 14 height 14
click at [419, 278] on span at bounding box center [419, 277] width 14 height 14
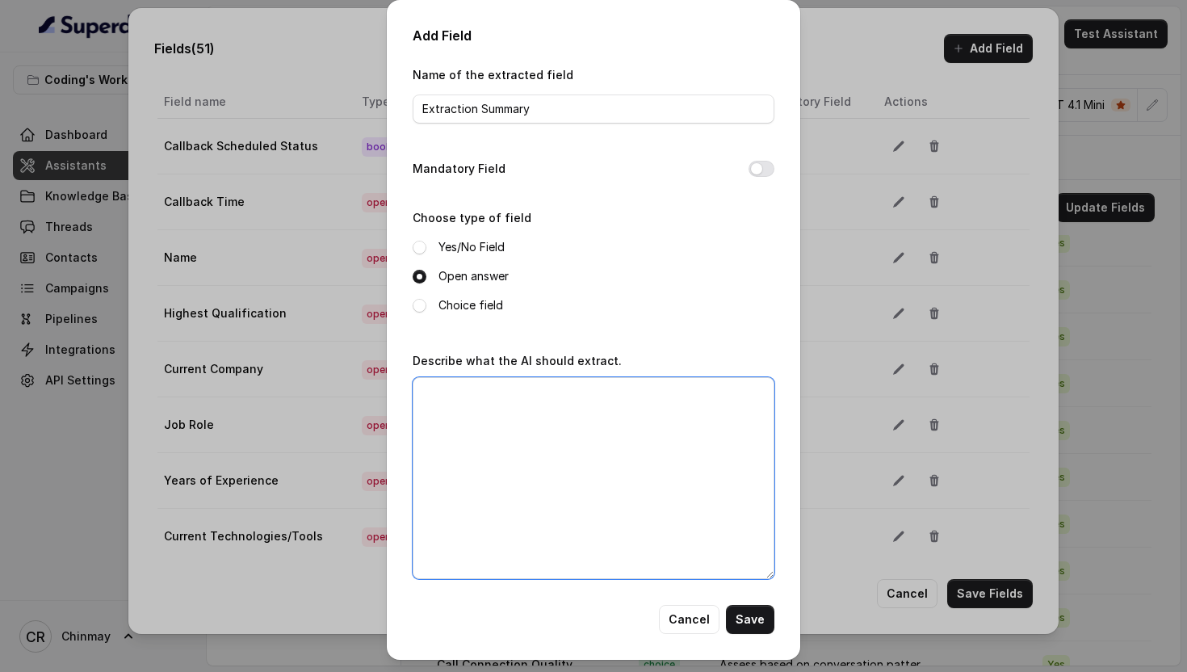
click at [608, 410] on textarea "Describe what the AI should extract." at bounding box center [593, 478] width 362 height 202
click at [735, 447] on textarea "Based on conversation with user, extract all the personal identifiable informat…" at bounding box center [593, 478] width 362 height 202
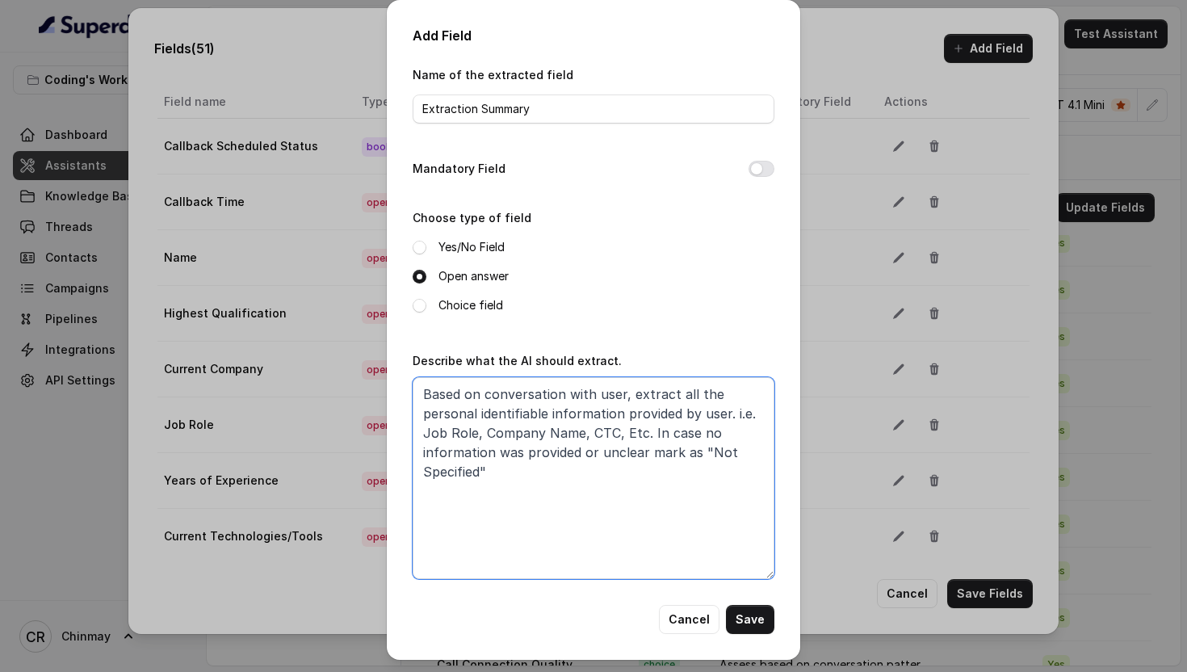
paste textarea "From the user conversation, identify and extract all personally identifiable in…"
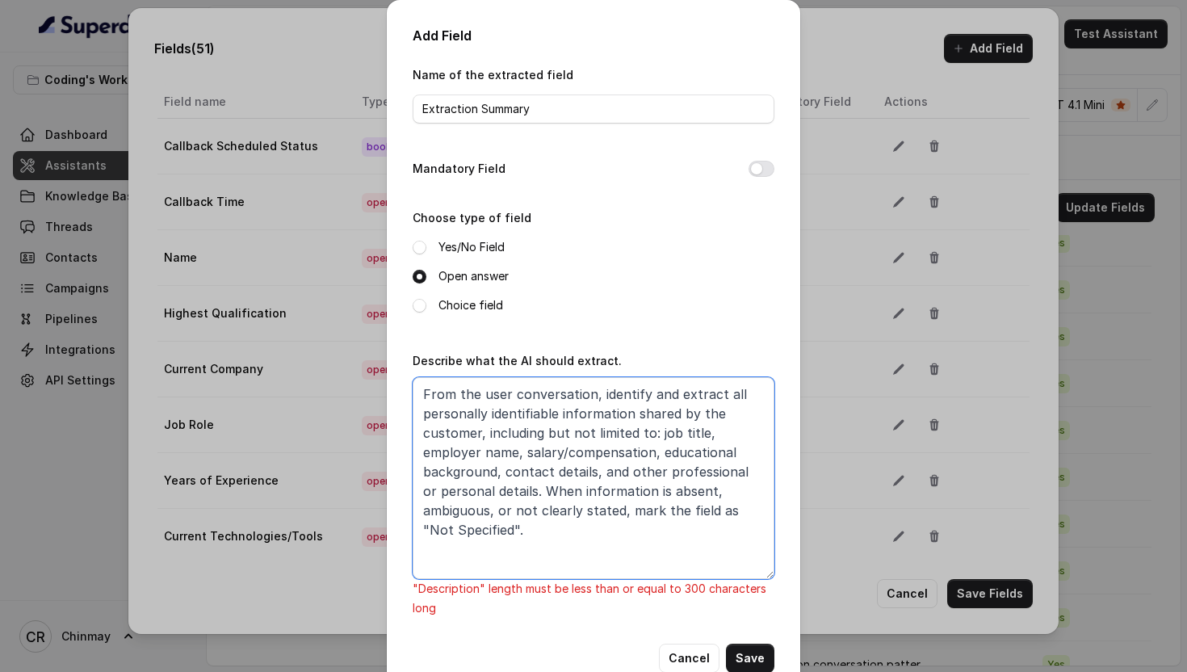
click at [544, 470] on textarea "From the user conversation, identify and extract all personally identifiable in…" at bounding box center [593, 478] width 362 height 202
paste textarea "Extract all personal and professional details disclosed by the customer during …"
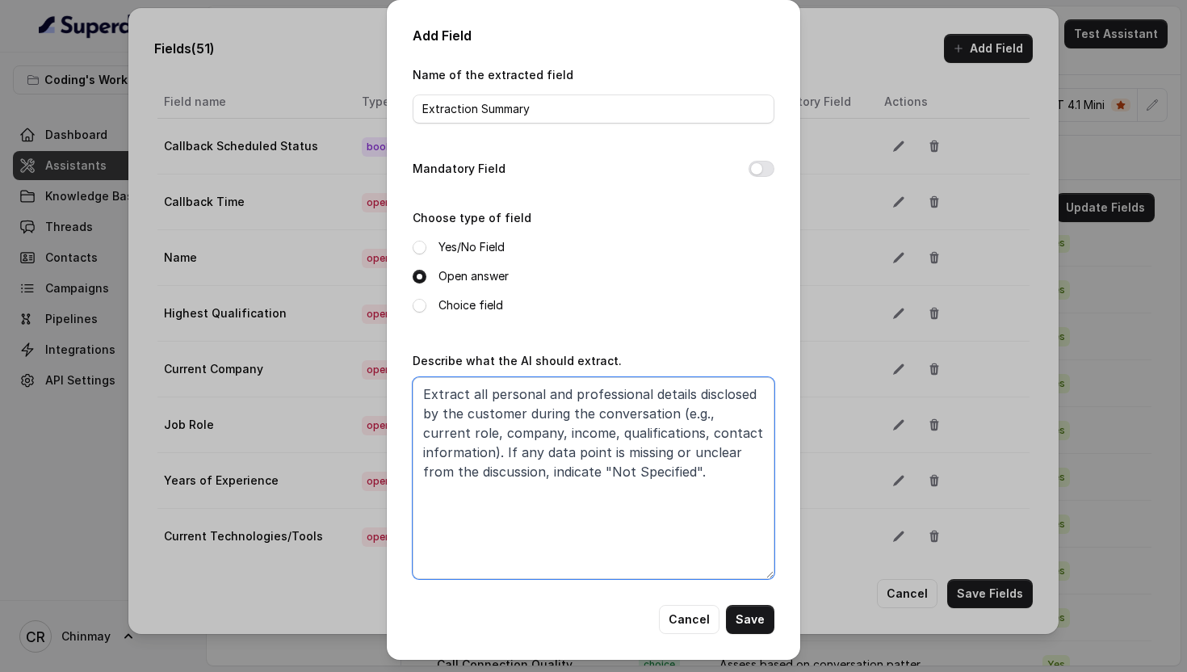
click at [529, 454] on textarea "Extract all personal and professional details disclosed by the customer during …" at bounding box center [593, 478] width 362 height 202
click at [632, 454] on textarea "Extract all personal and professional details disclosed by the customer during …" at bounding box center [593, 478] width 362 height 202
click at [662, 513] on textarea "Extract all personal and professional details disclosed by the customer during …" at bounding box center [593, 478] width 362 height 202
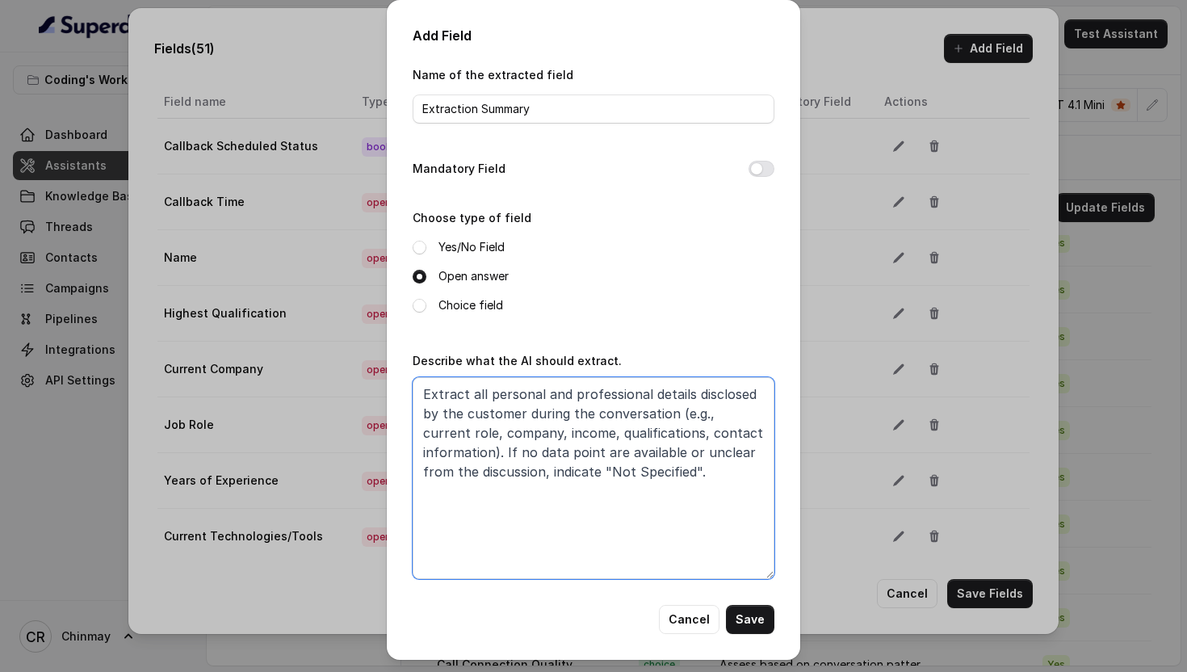
click at [467, 400] on textarea "Extract all personal and professional details disclosed by the customer during …" at bounding box center [593, 478] width 362 height 202
paste textarea "From the user conversation, identify and extract all"
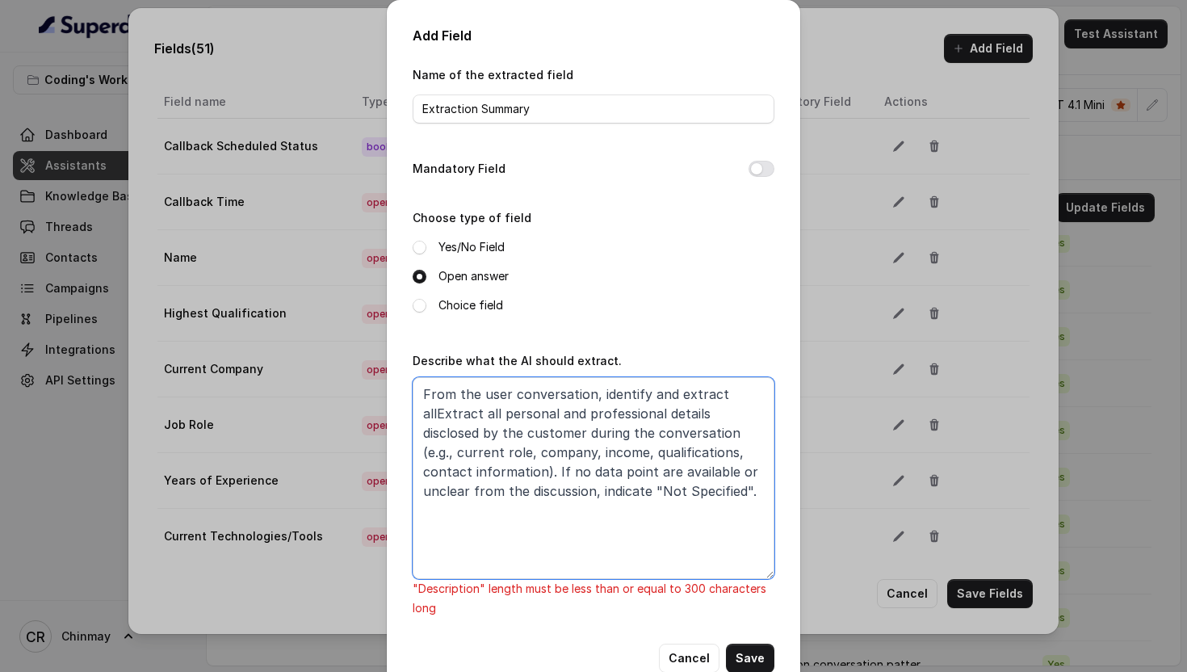
click at [500, 411] on textarea "From the user conversation, identify and extract allExtract all personal and pr…" at bounding box center [593, 478] width 362 height 202
click at [658, 483] on textarea "From the user conversation, identify and extract all personal and professional …" at bounding box center [593, 478] width 362 height 202
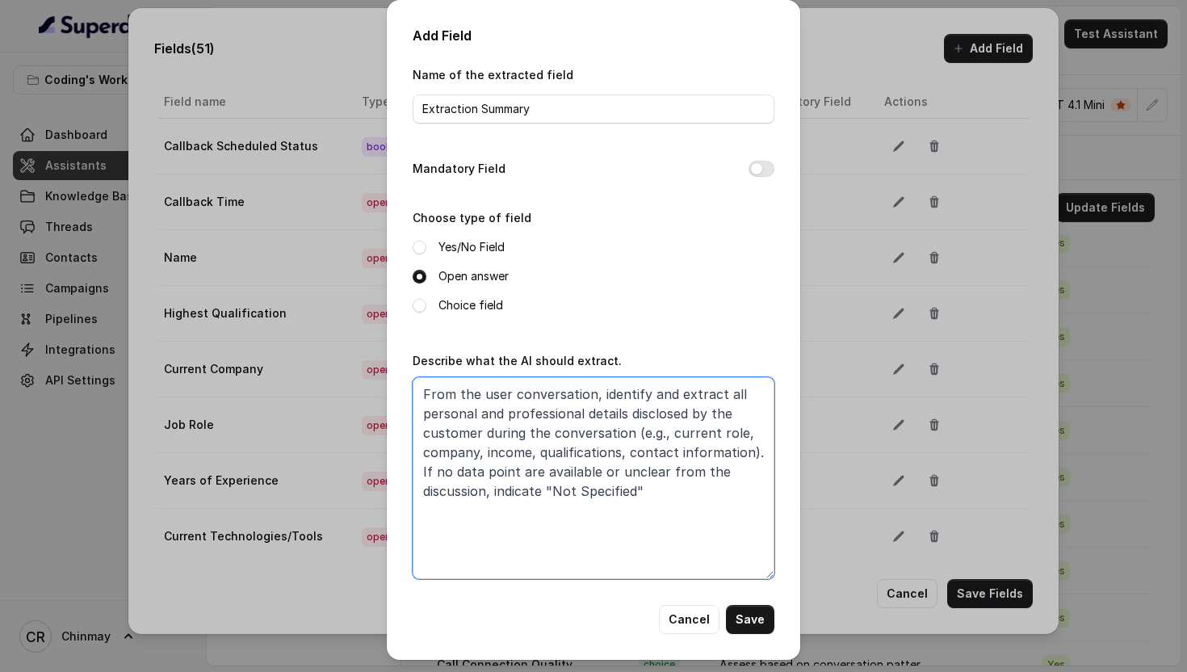
type textarea "From the user conversation, identify and extract all personal and professional …"
click at [752, 614] on button "Save" at bounding box center [750, 619] width 48 height 29
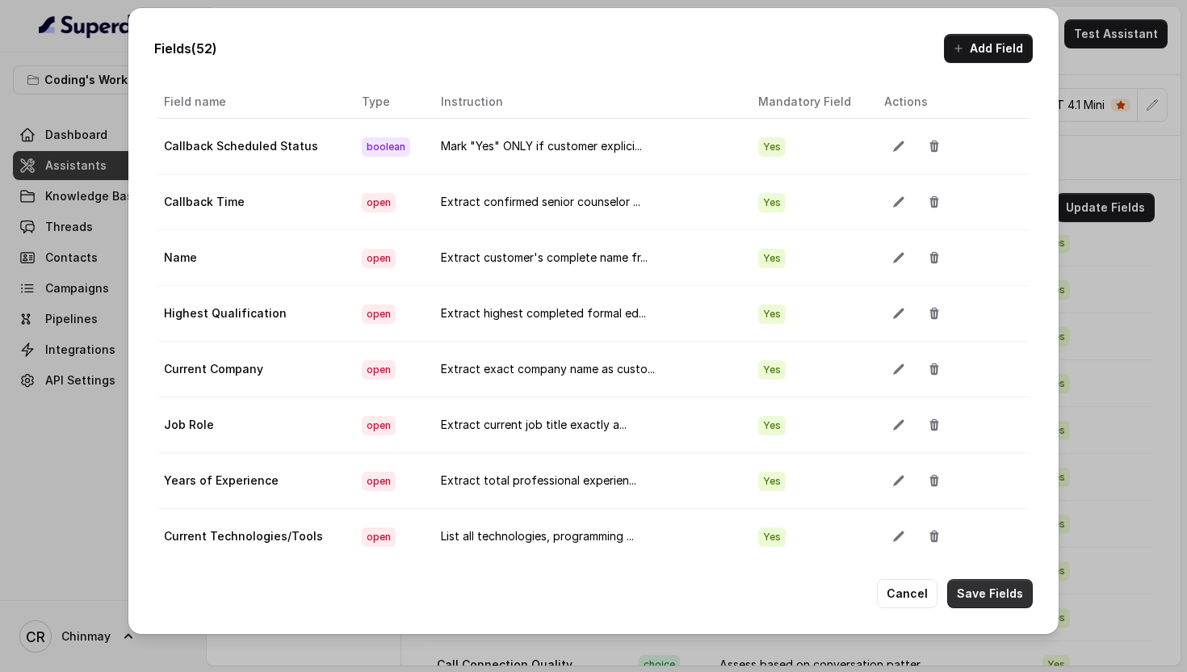
click at [995, 587] on button "Save Fields" at bounding box center [990, 593] width 86 height 29
